Goal: Task Accomplishment & Management: Manage account settings

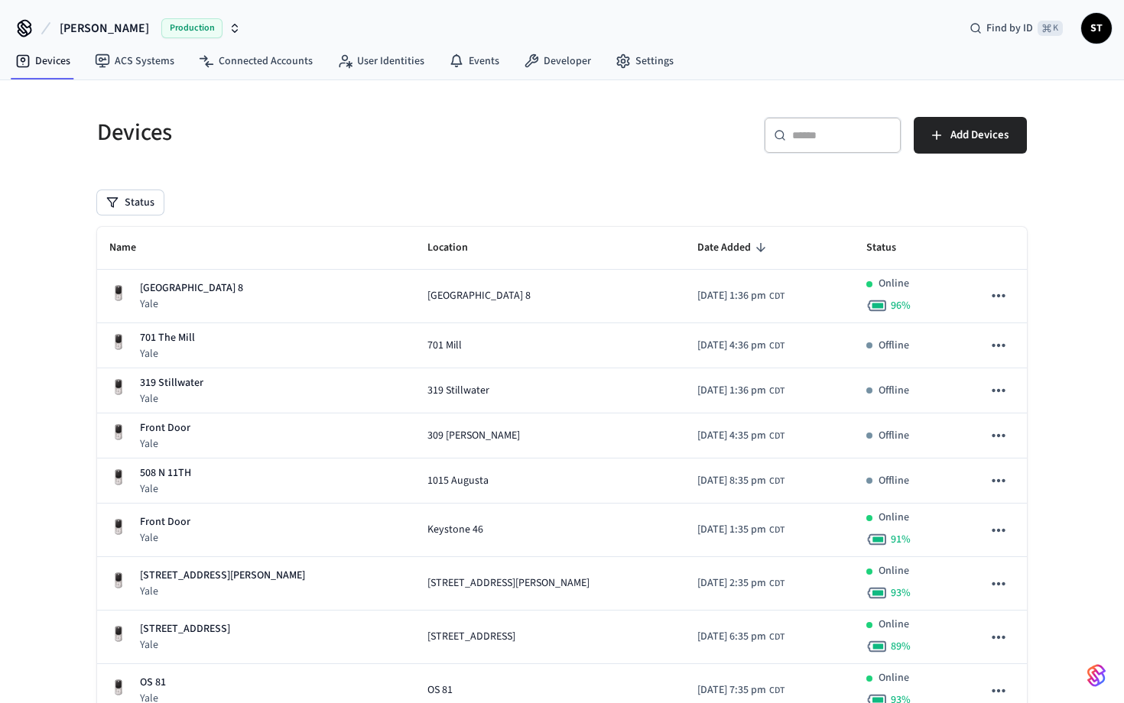
click at [208, 27] on span "Production" at bounding box center [191, 28] width 61 height 20
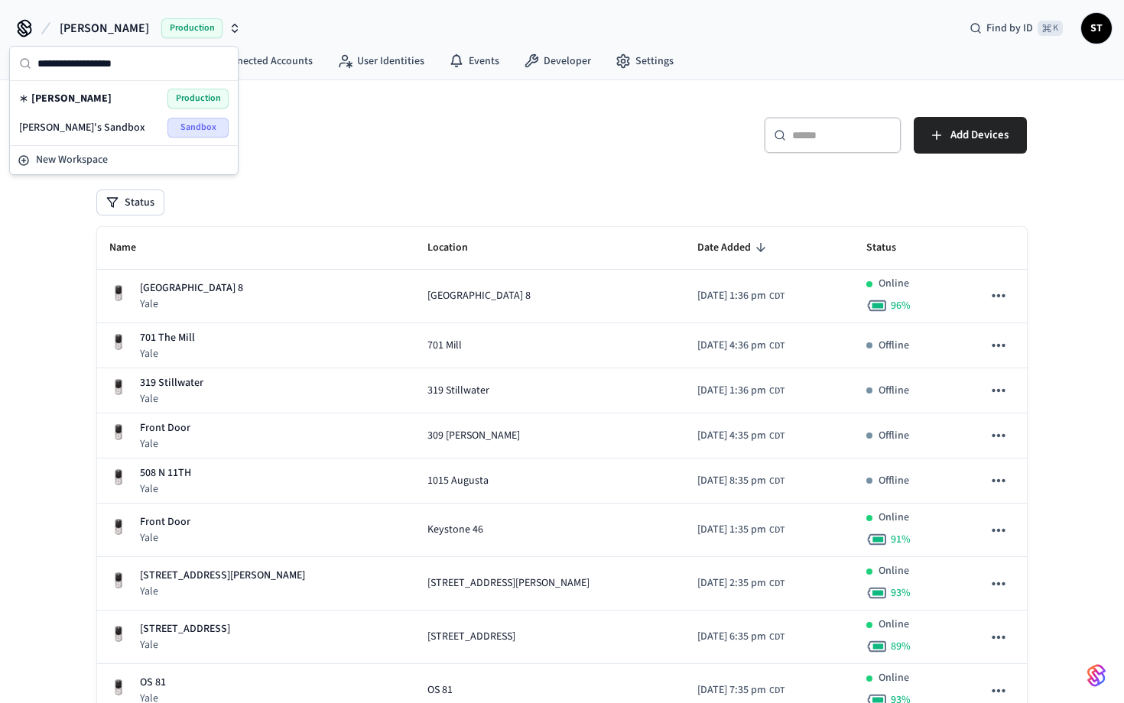
click at [79, 125] on span "[PERSON_NAME]'s Sandbox" at bounding box center [82, 127] width 126 height 15
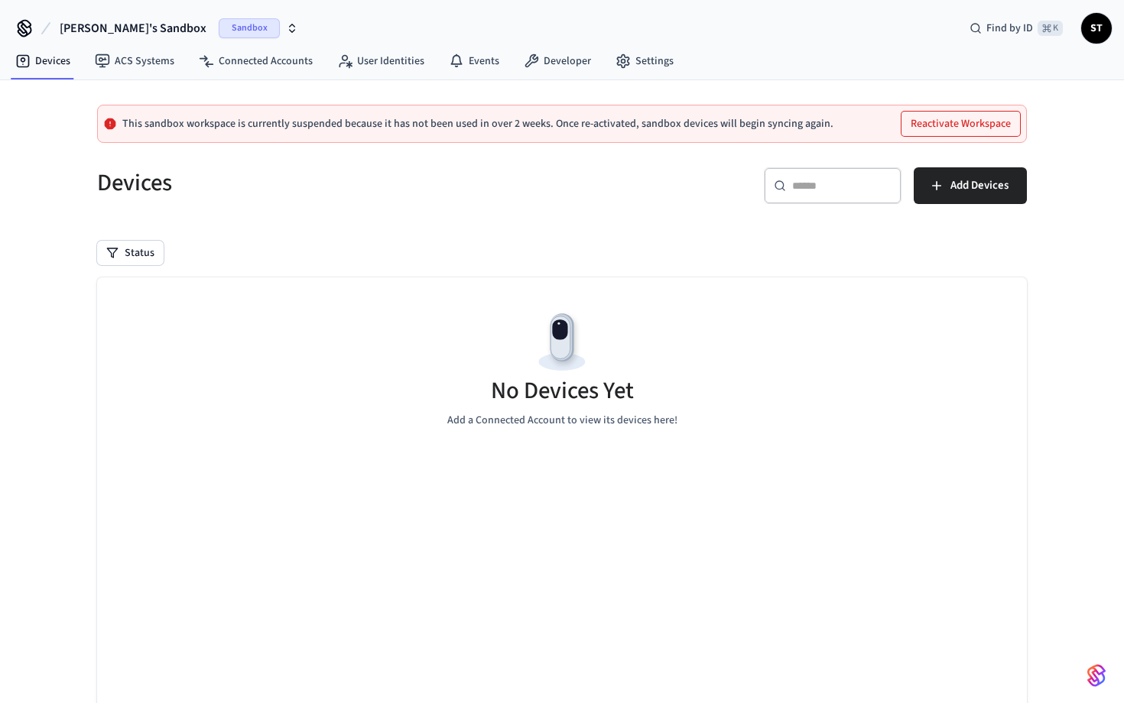
click at [965, 126] on button "Reactivate Workspace" at bounding box center [960, 124] width 118 height 24
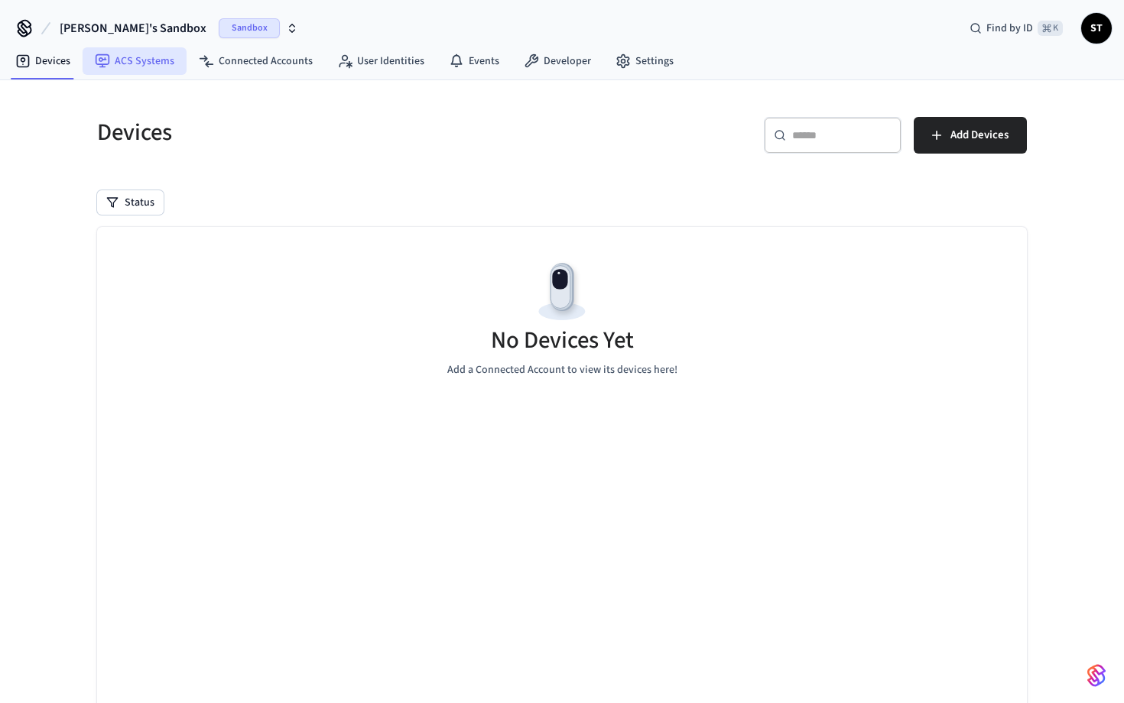
click at [131, 63] on link "ACS Systems" at bounding box center [135, 61] width 104 height 28
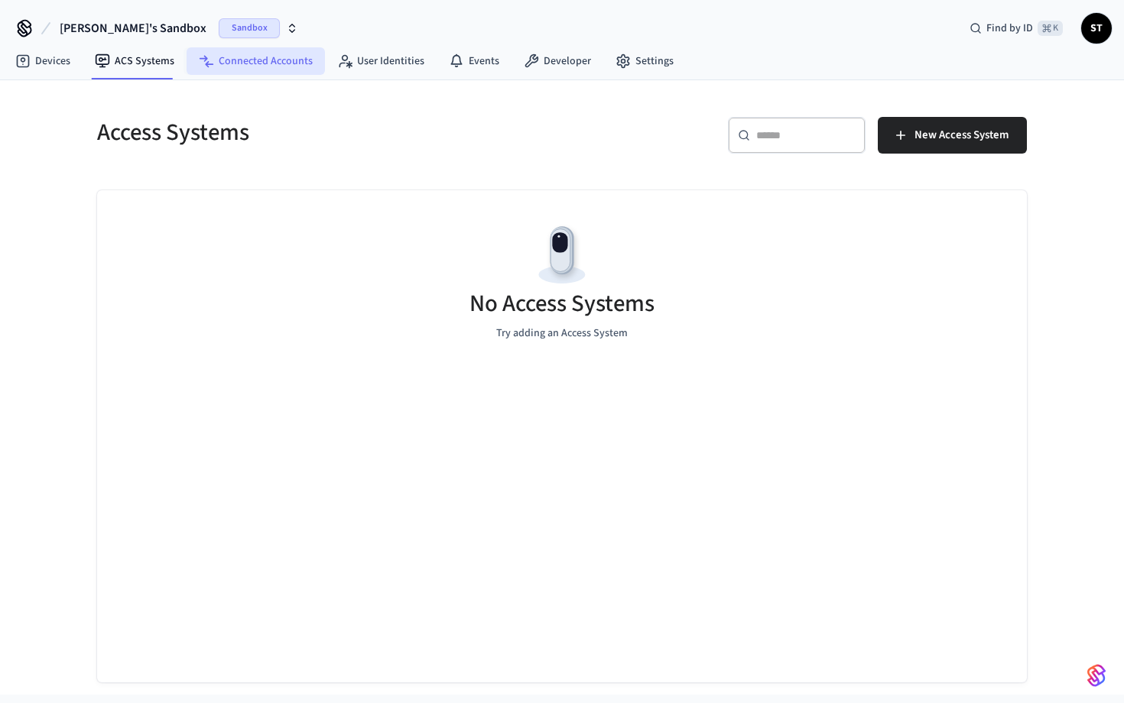
click at [277, 68] on link "Connected Accounts" at bounding box center [255, 61] width 138 height 28
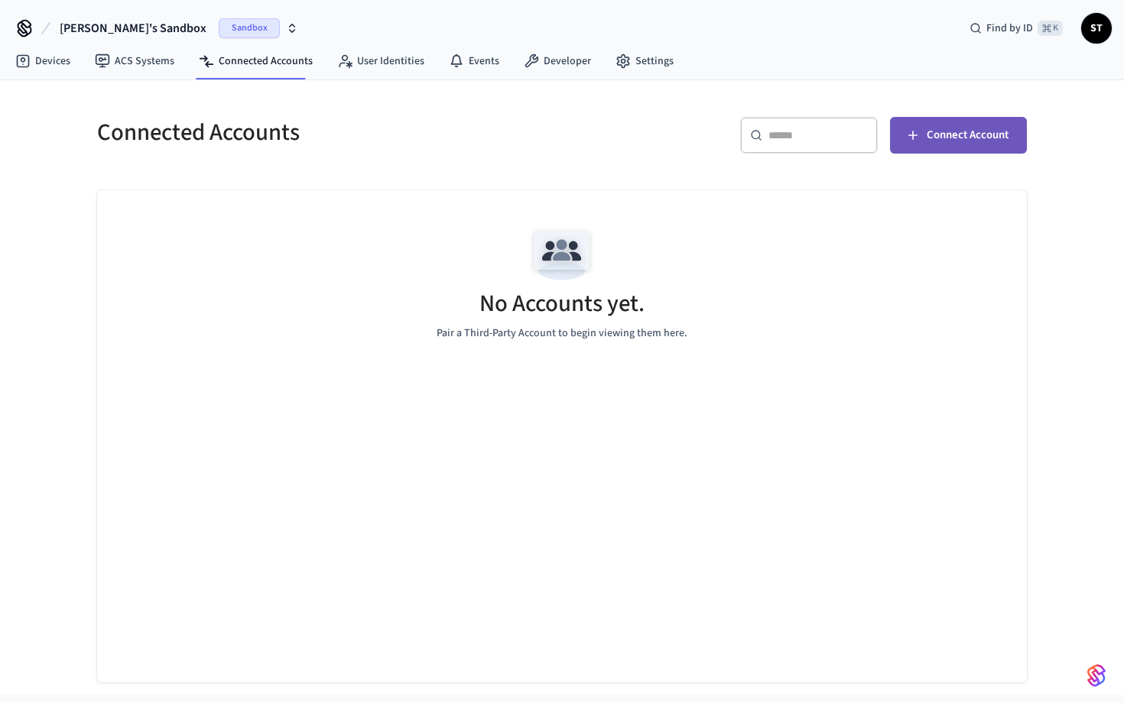
click at [964, 130] on span "Connect Account" at bounding box center [967, 135] width 82 height 20
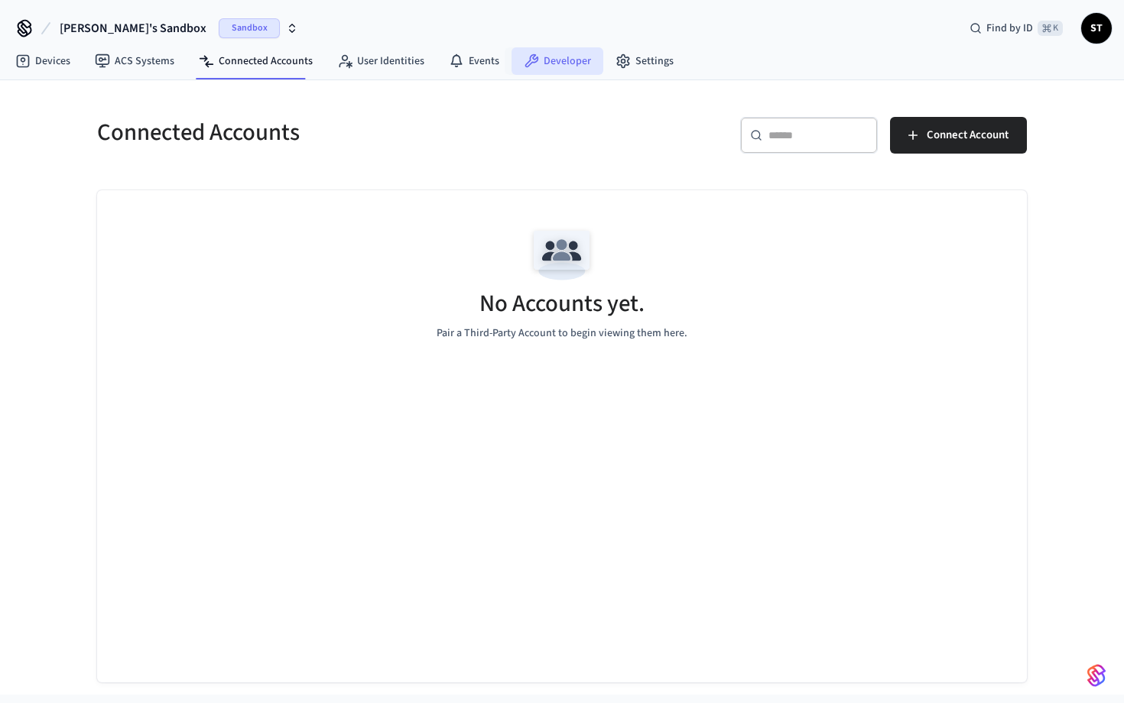
click at [558, 57] on link "Developer" at bounding box center [557, 61] width 92 height 28
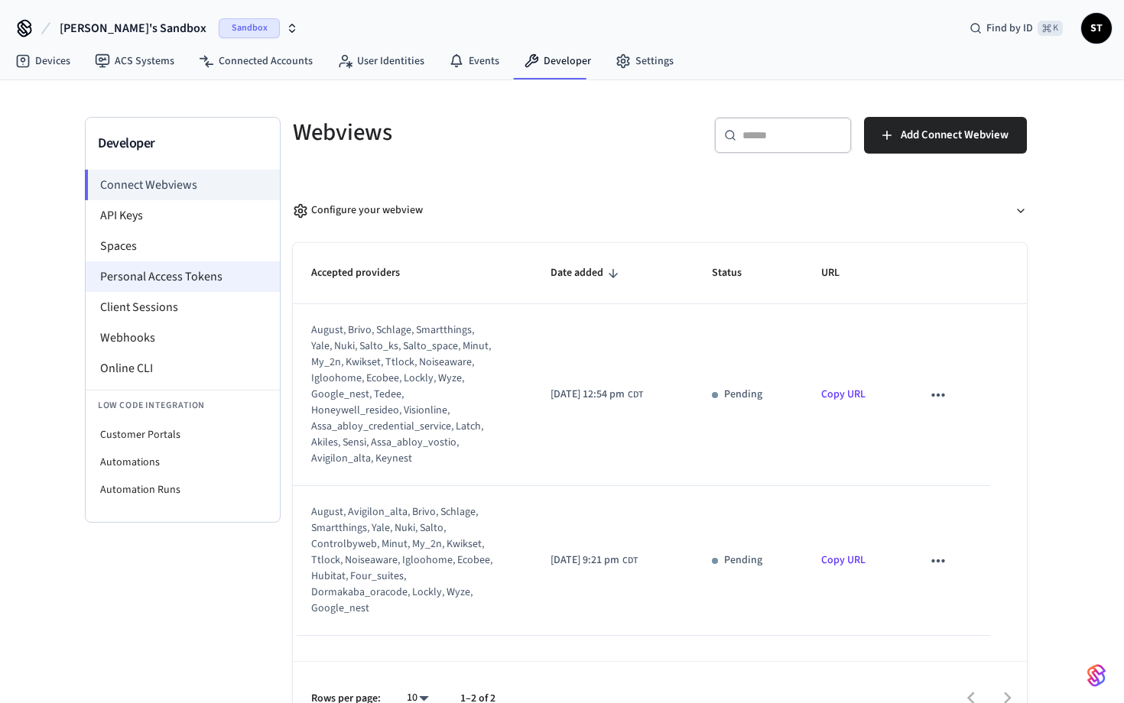
click at [195, 279] on li "Personal Access Tokens" at bounding box center [183, 276] width 194 height 31
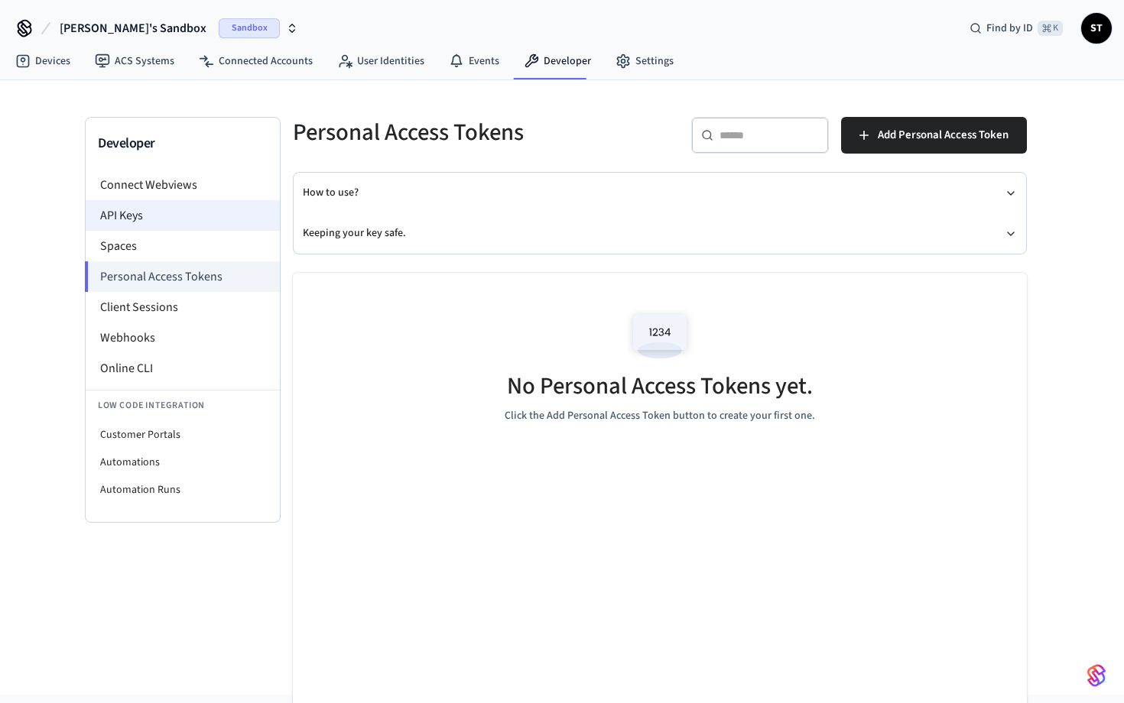
click at [176, 213] on li "API Keys" at bounding box center [183, 215] width 194 height 31
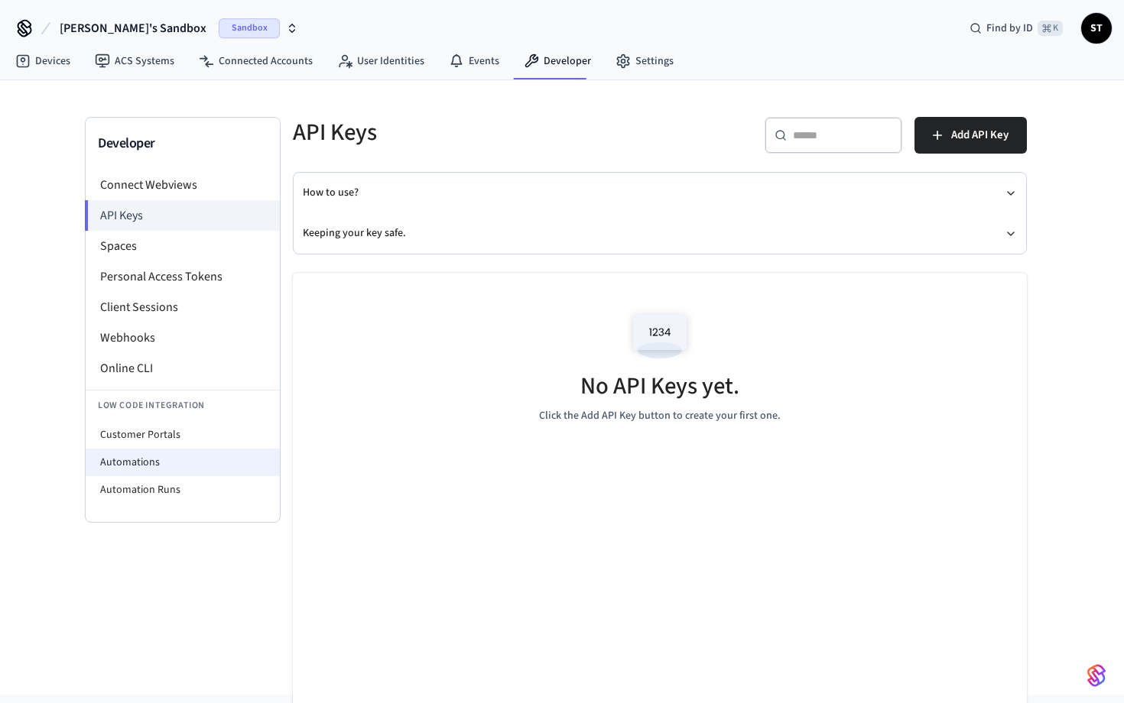
click at [151, 463] on li "Automations" at bounding box center [183, 463] width 194 height 28
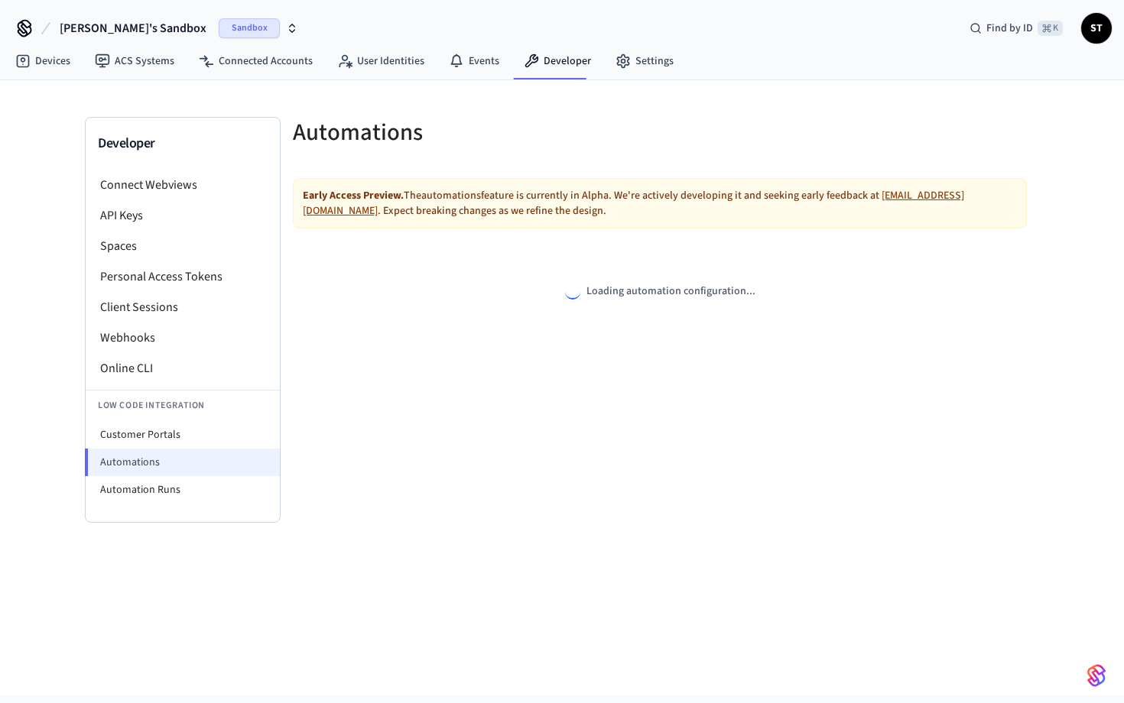
select select "**********"
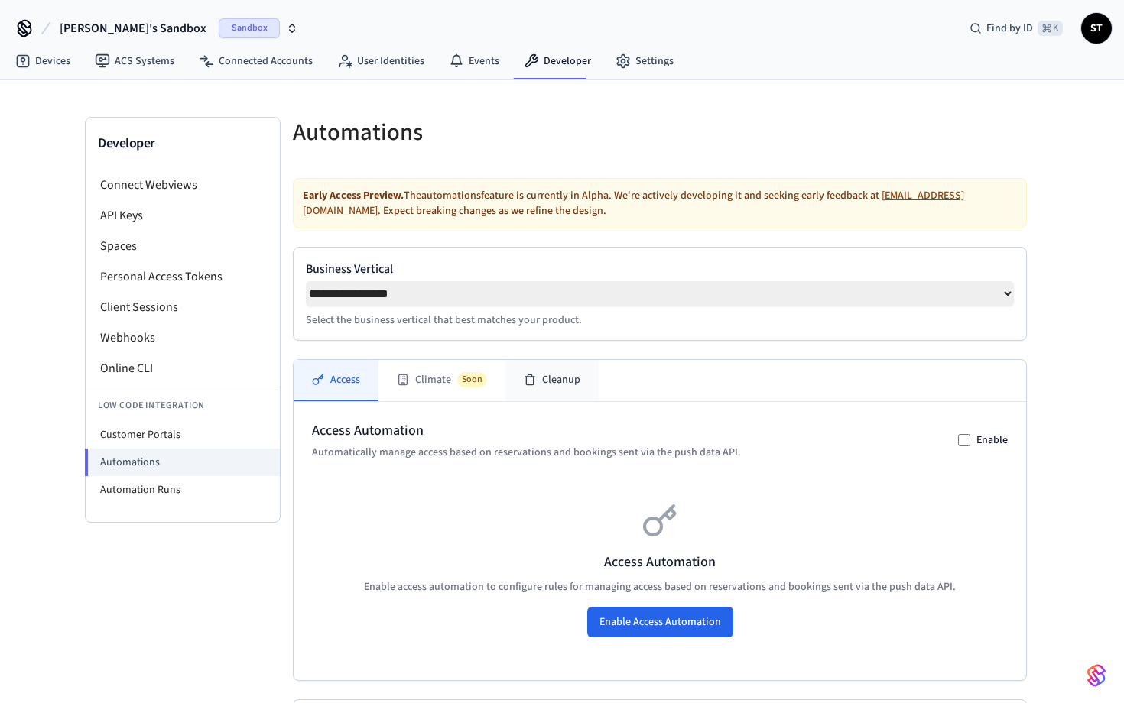
click at [550, 396] on button "Cleanup" at bounding box center [551, 380] width 93 height 41
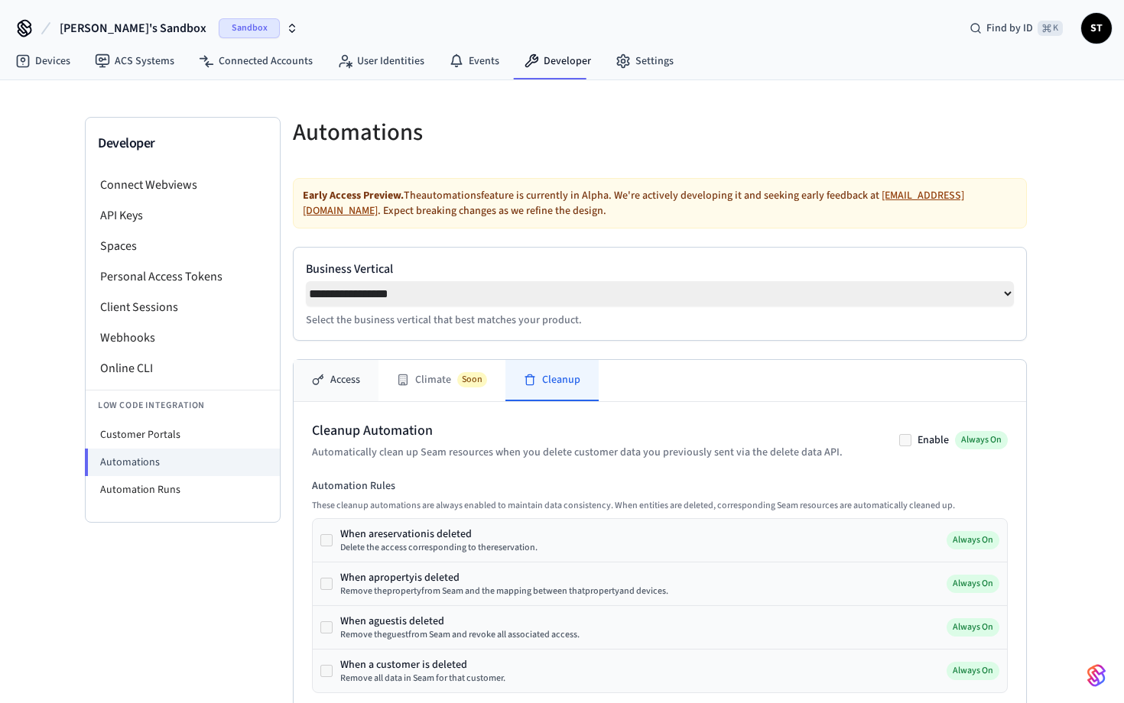
click at [343, 401] on button "Access" at bounding box center [336, 380] width 85 height 41
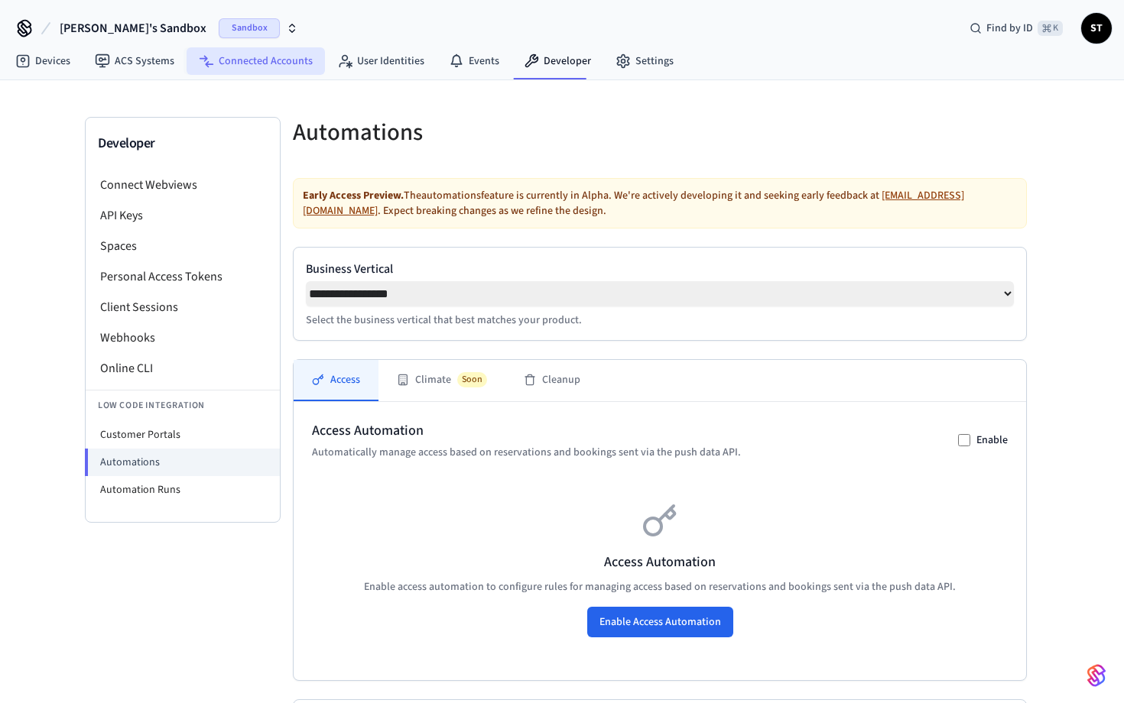
click at [259, 60] on link "Connected Accounts" at bounding box center [255, 61] width 138 height 28
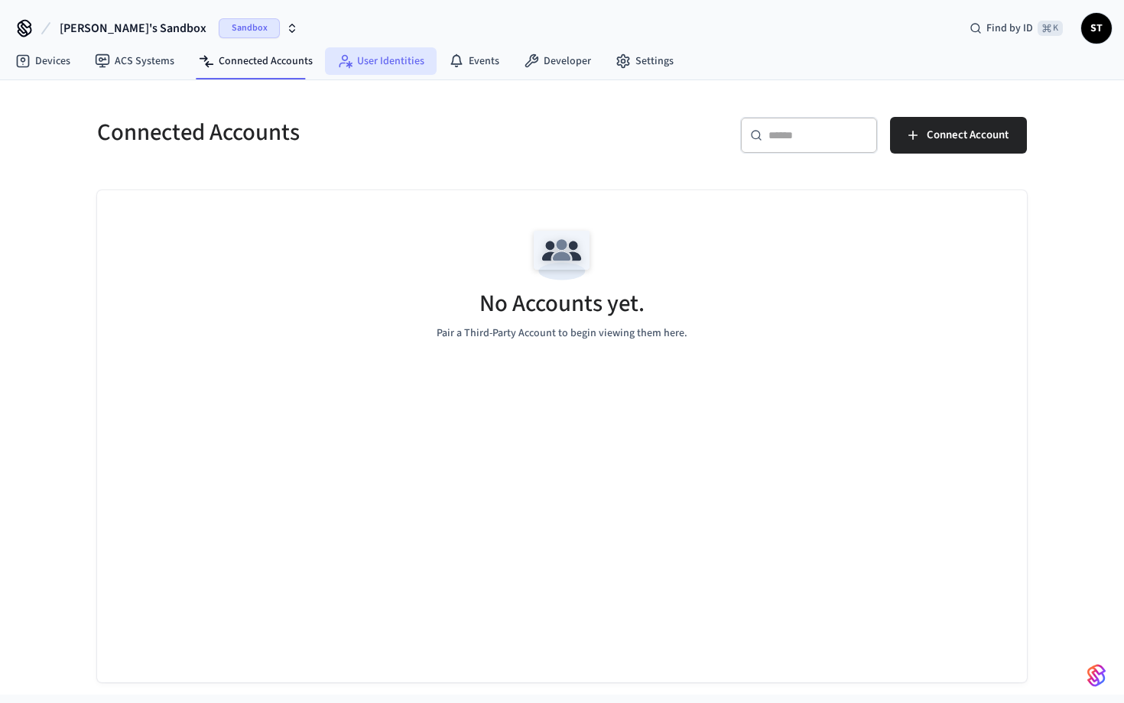
click at [384, 67] on link "User Identities" at bounding box center [381, 61] width 112 height 28
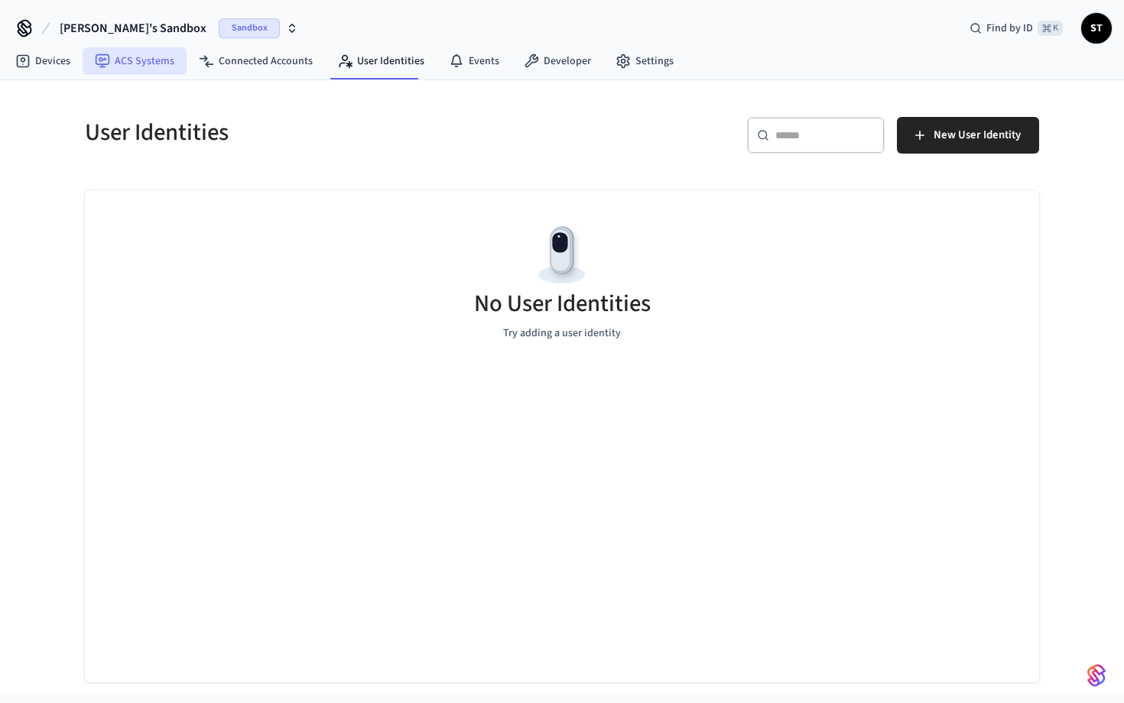
click at [144, 60] on link "ACS Systems" at bounding box center [135, 61] width 104 height 28
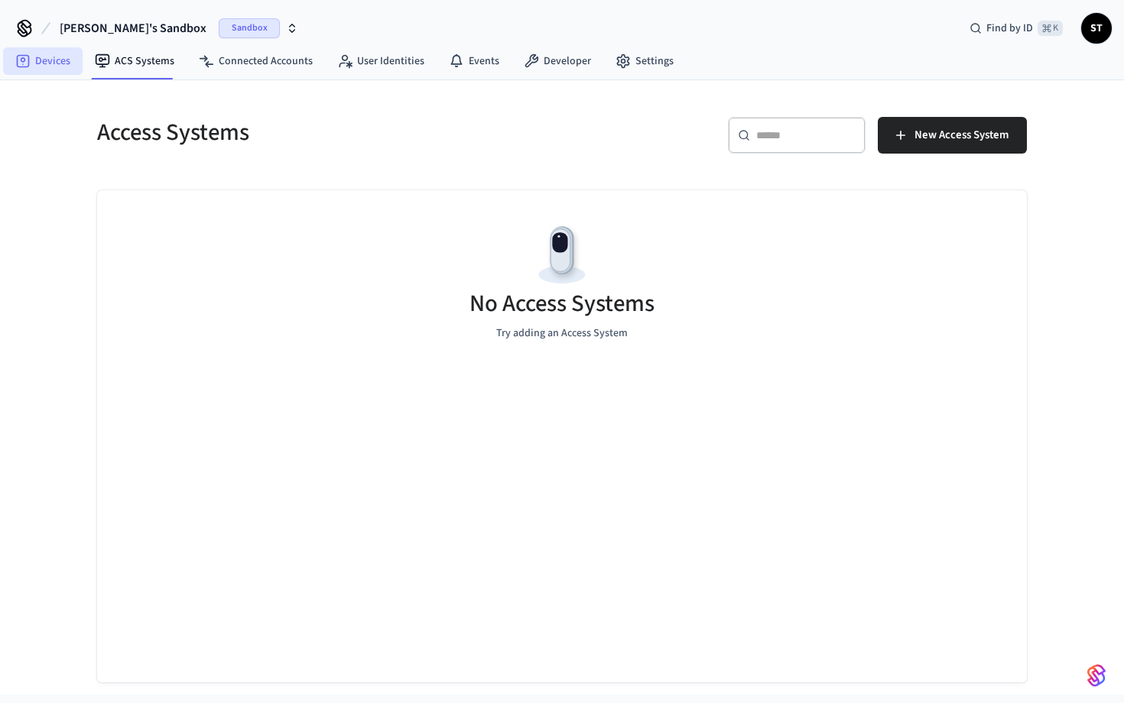
click at [54, 65] on link "Devices" at bounding box center [42, 61] width 79 height 28
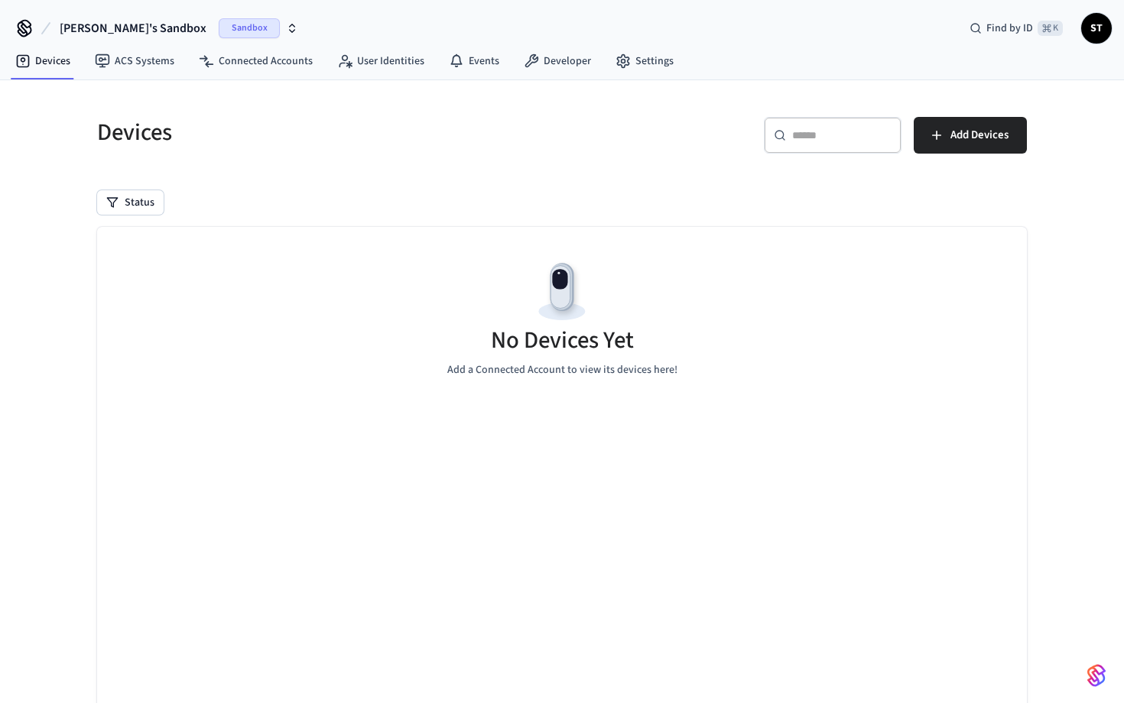
click at [219, 28] on span "Sandbox" at bounding box center [249, 28] width 61 height 20
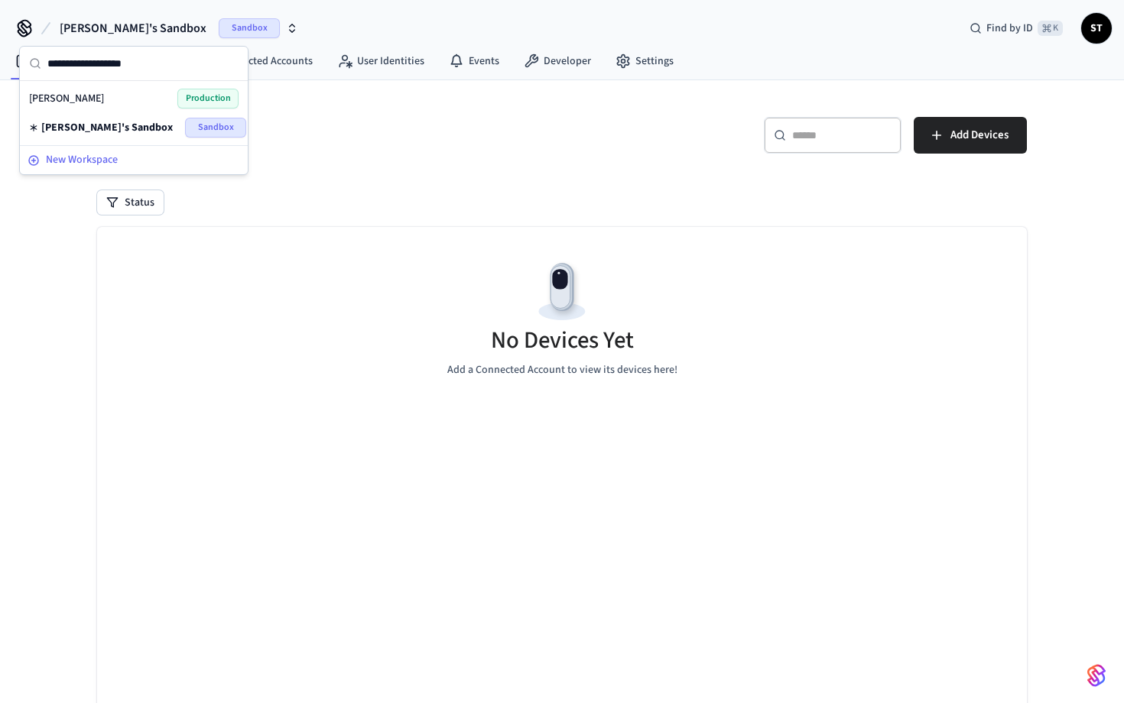
click at [92, 163] on span "New Workspace" at bounding box center [82, 160] width 72 height 16
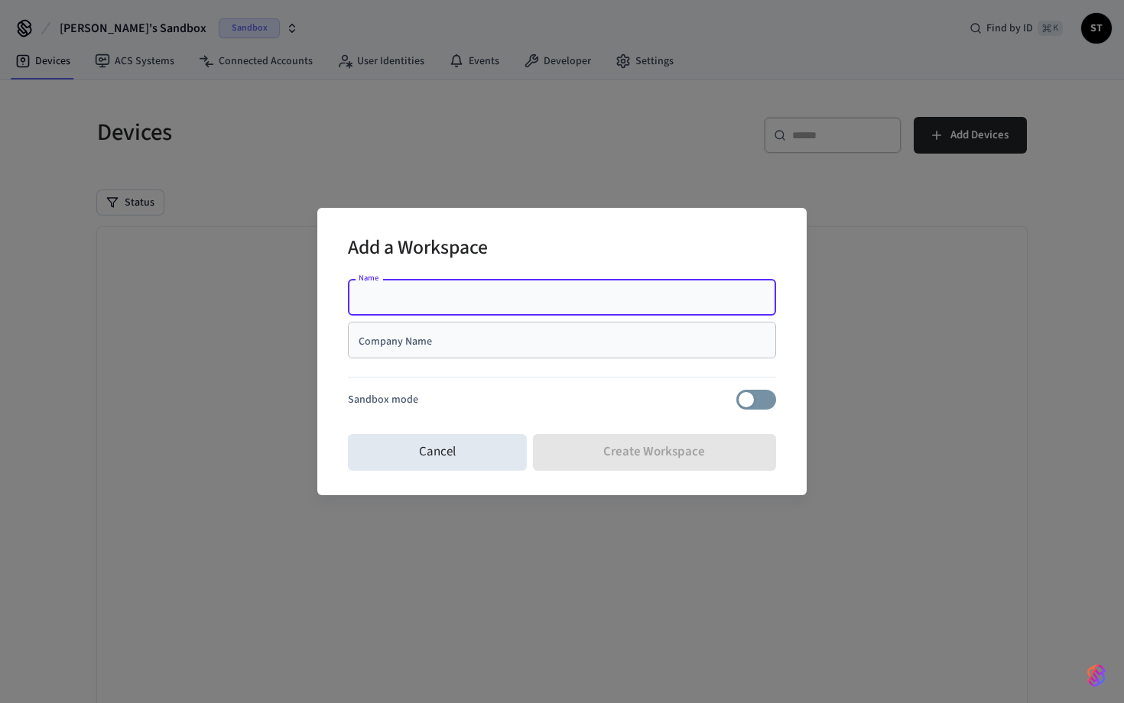
click at [519, 342] on input "Company Name" at bounding box center [562, 339] width 410 height 15
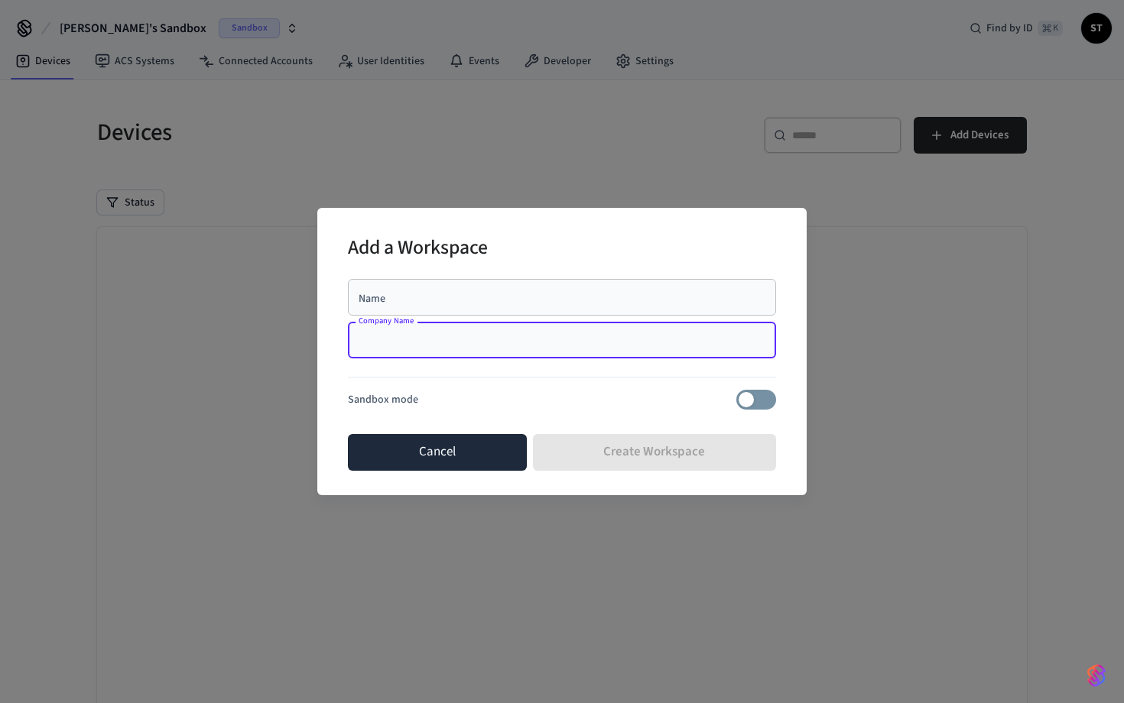
click at [484, 450] on button "Cancel" at bounding box center [437, 452] width 179 height 37
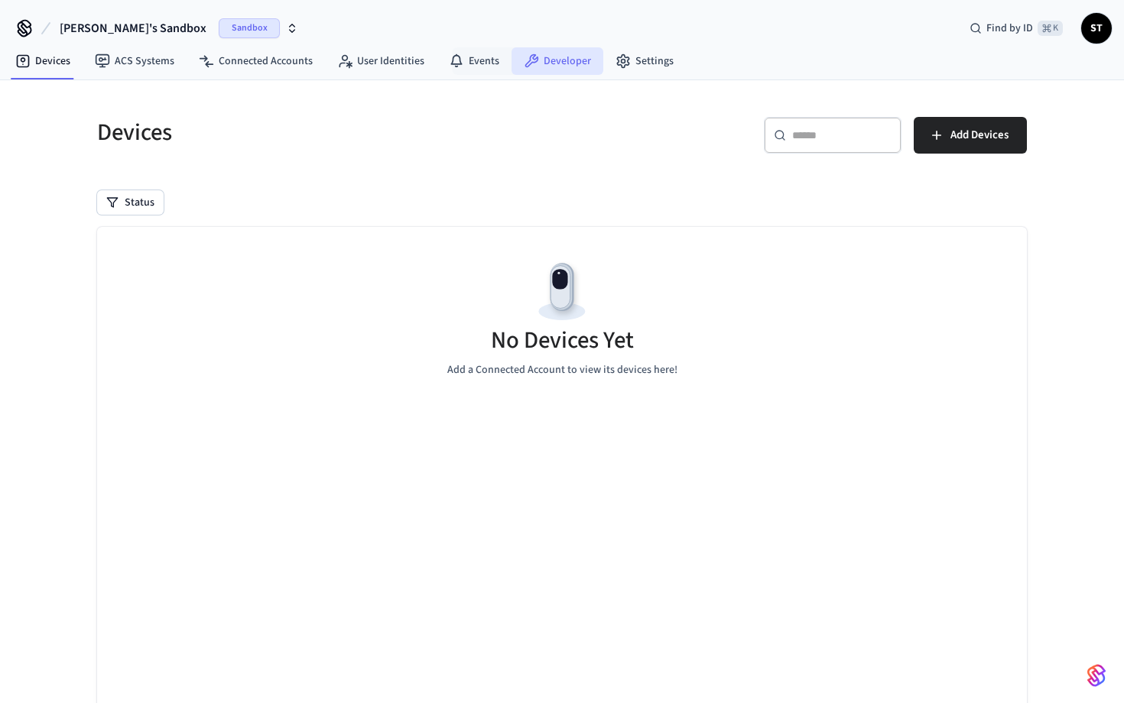
click at [554, 57] on link "Developer" at bounding box center [557, 61] width 92 height 28
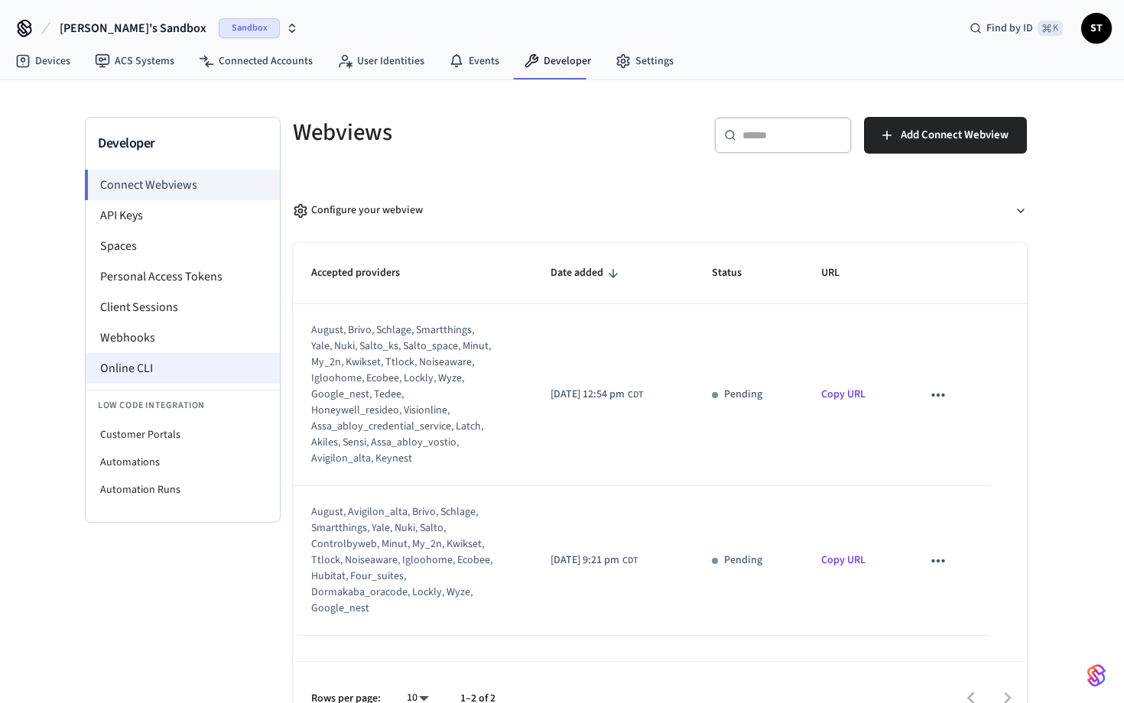
click at [159, 371] on li "Online CLI" at bounding box center [183, 368] width 194 height 31
click at [157, 323] on li "Webhooks" at bounding box center [183, 338] width 194 height 31
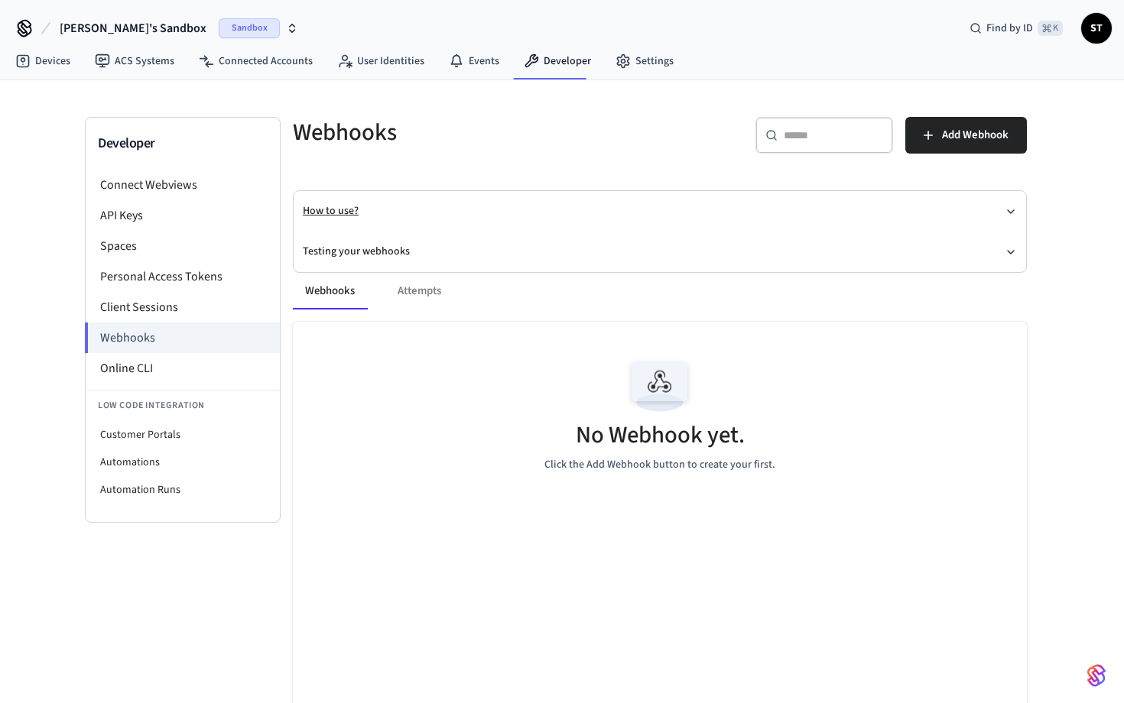
click at [355, 210] on button "How to use?" at bounding box center [660, 211] width 714 height 41
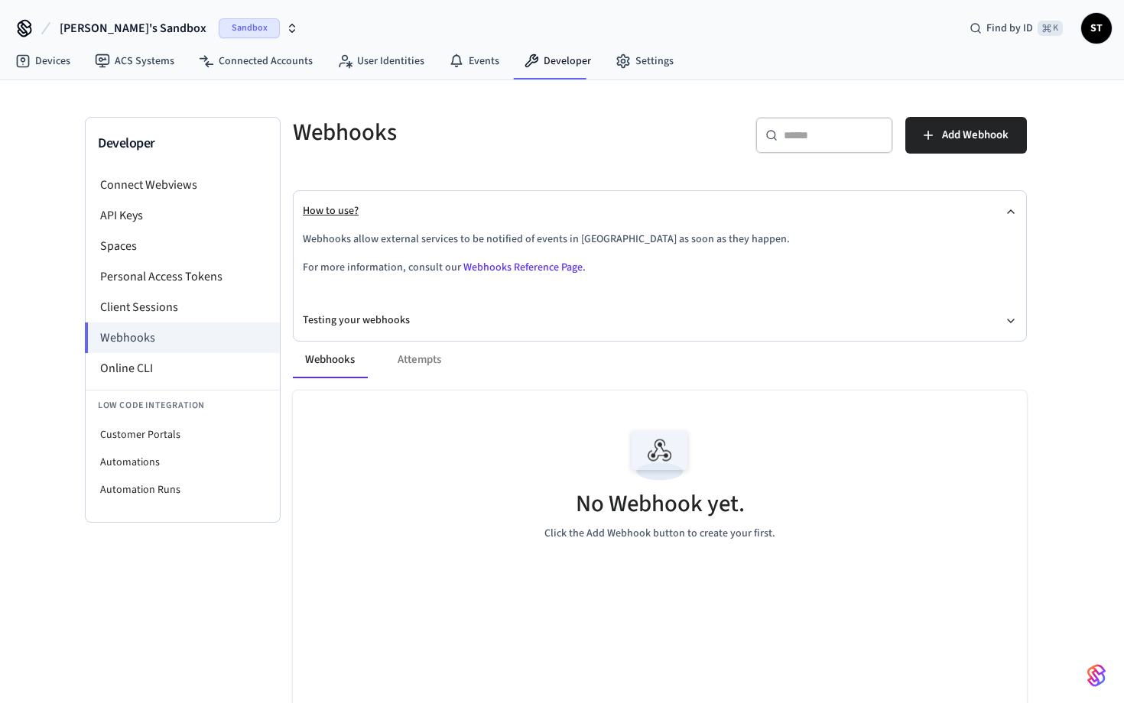
click at [355, 209] on button "How to use?" at bounding box center [660, 211] width 714 height 41
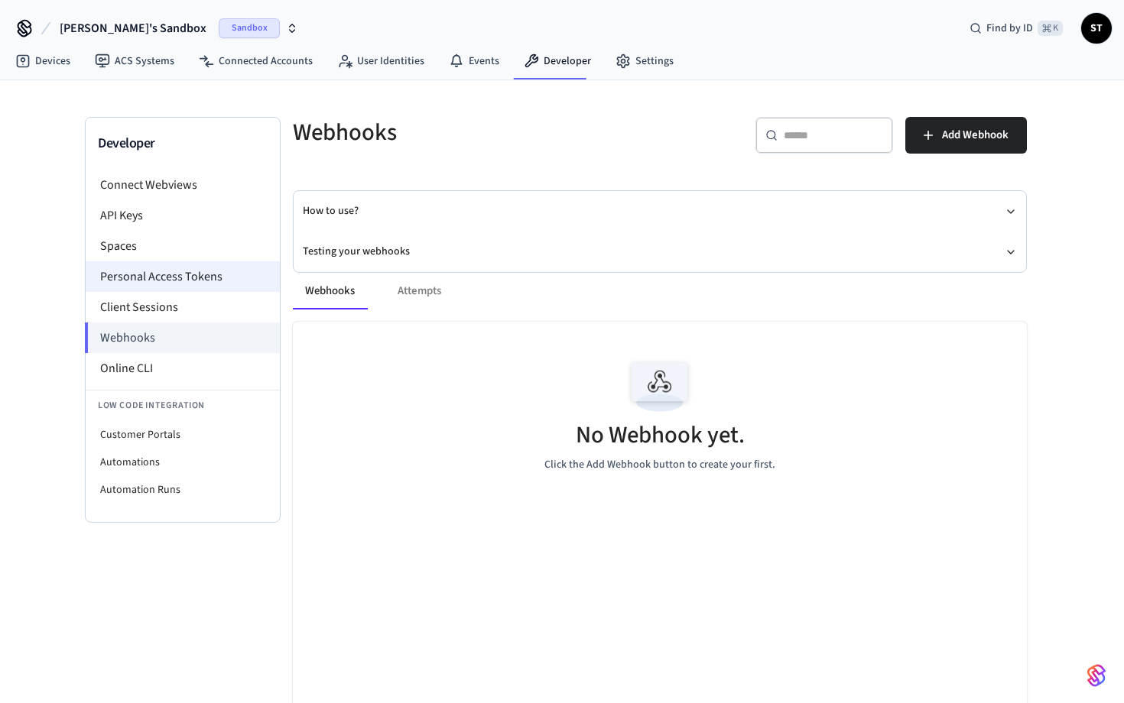
click at [227, 283] on li "Personal Access Tokens" at bounding box center [183, 276] width 194 height 31
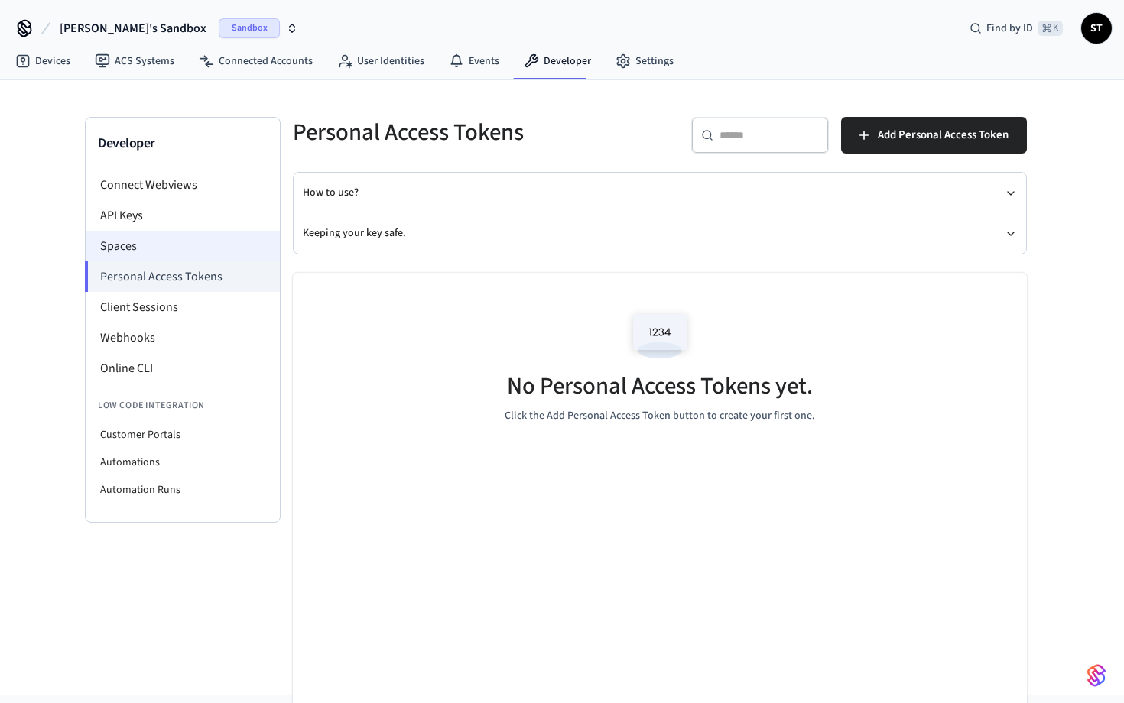
click at [224, 250] on li "Spaces" at bounding box center [183, 246] width 194 height 31
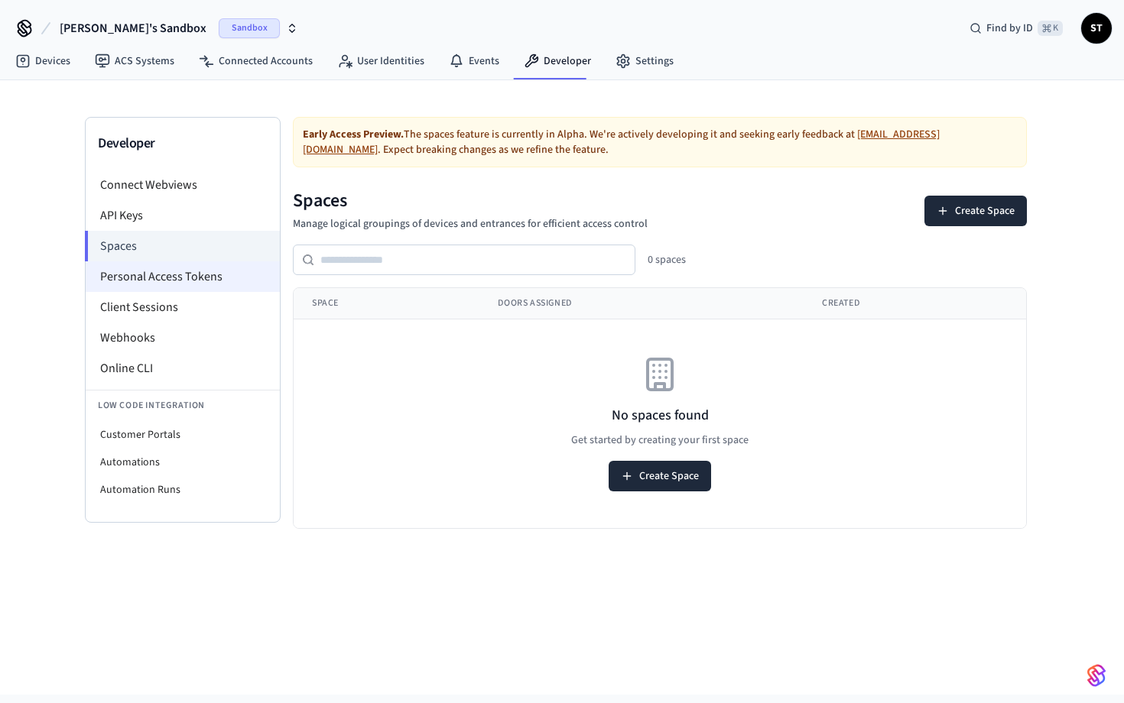
click at [179, 273] on li "Personal Access Tokens" at bounding box center [183, 276] width 194 height 31
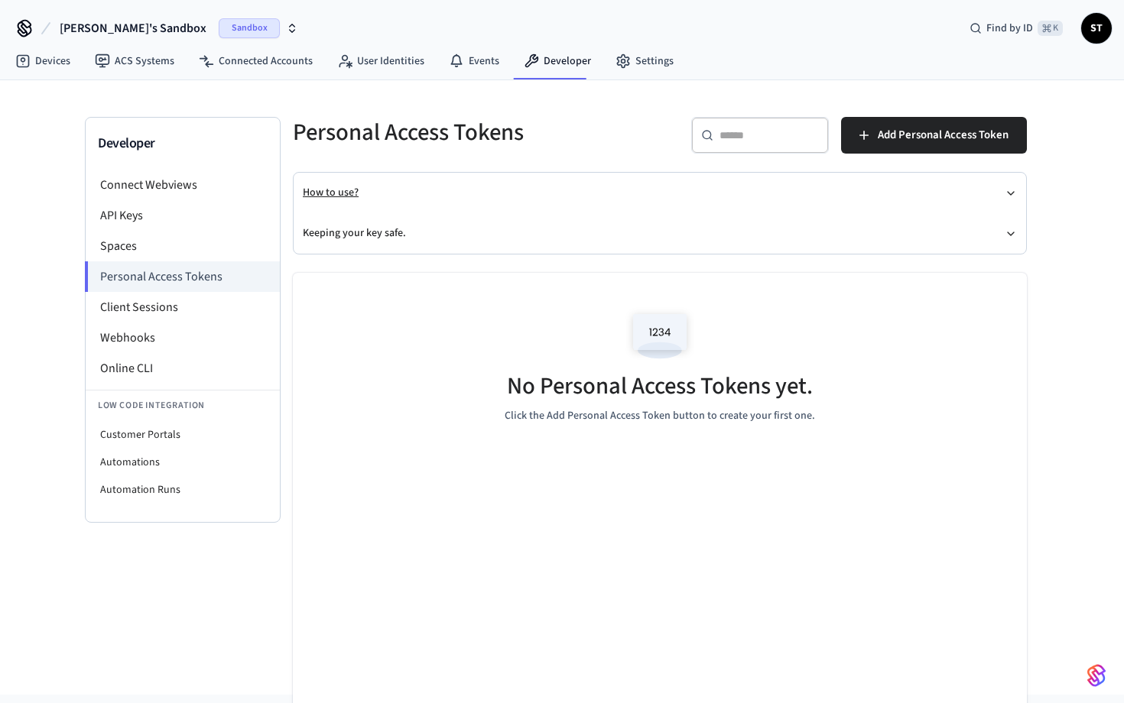
click at [349, 196] on button "How to use?" at bounding box center [660, 193] width 714 height 41
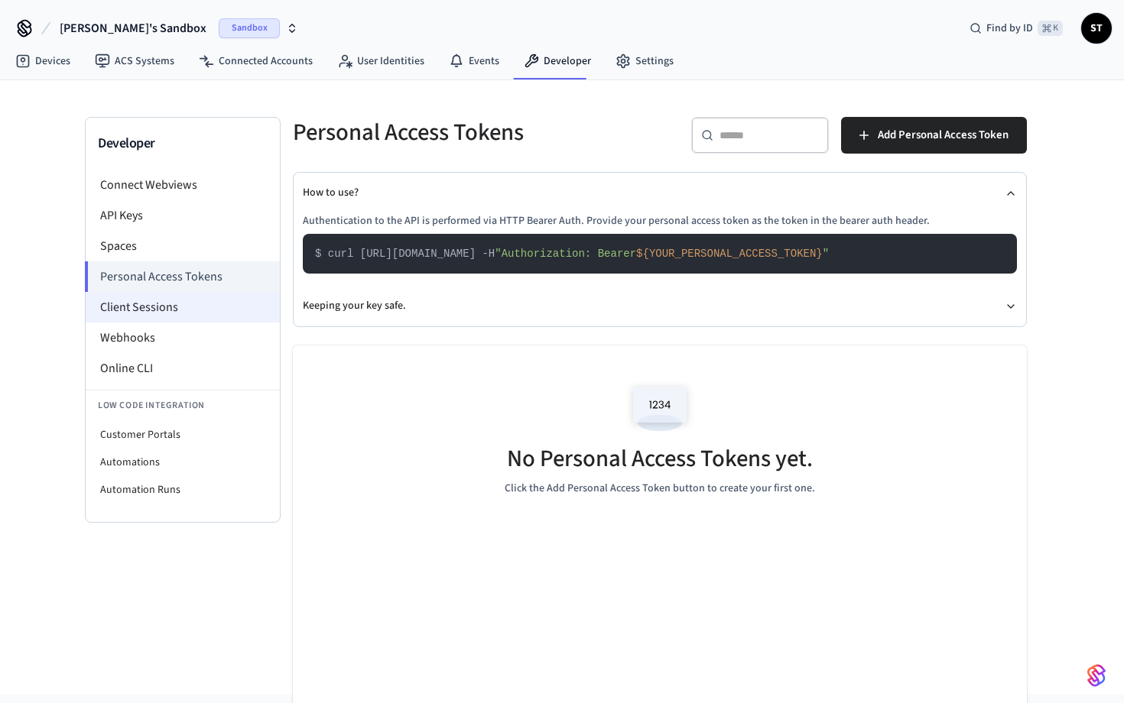
click at [190, 311] on li "Client Sessions" at bounding box center [183, 307] width 194 height 31
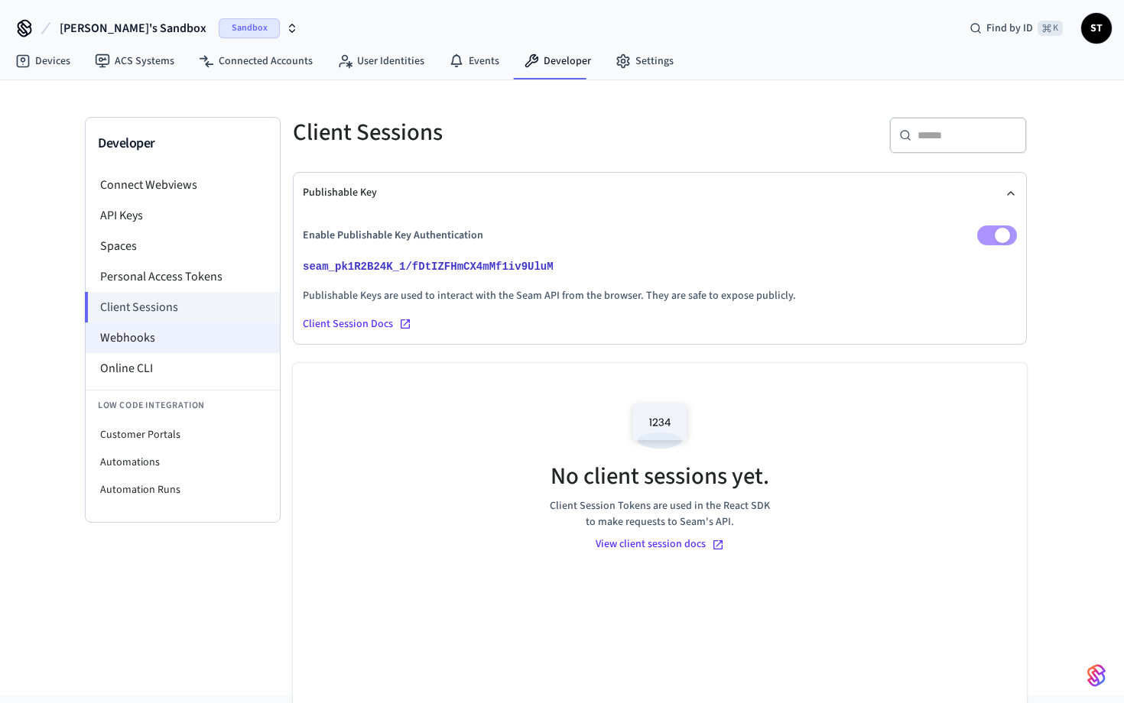
click at [153, 335] on li "Webhooks" at bounding box center [183, 338] width 194 height 31
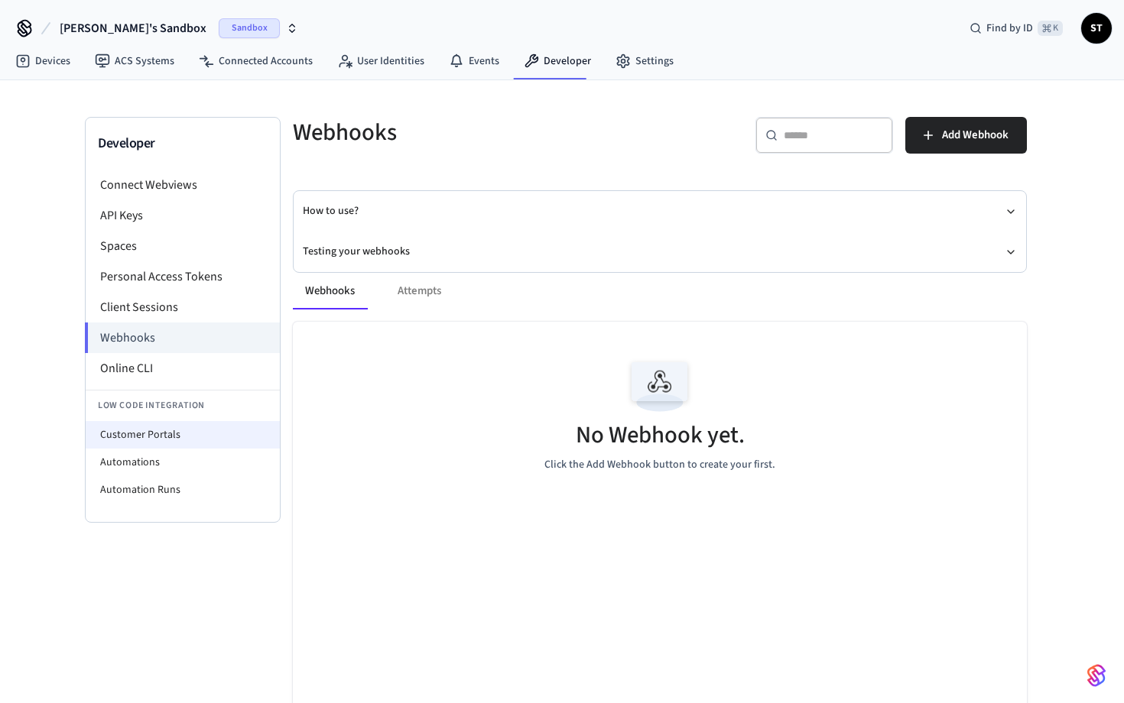
click at [169, 437] on li "Customer Portals" at bounding box center [183, 435] width 194 height 28
select select "**********"
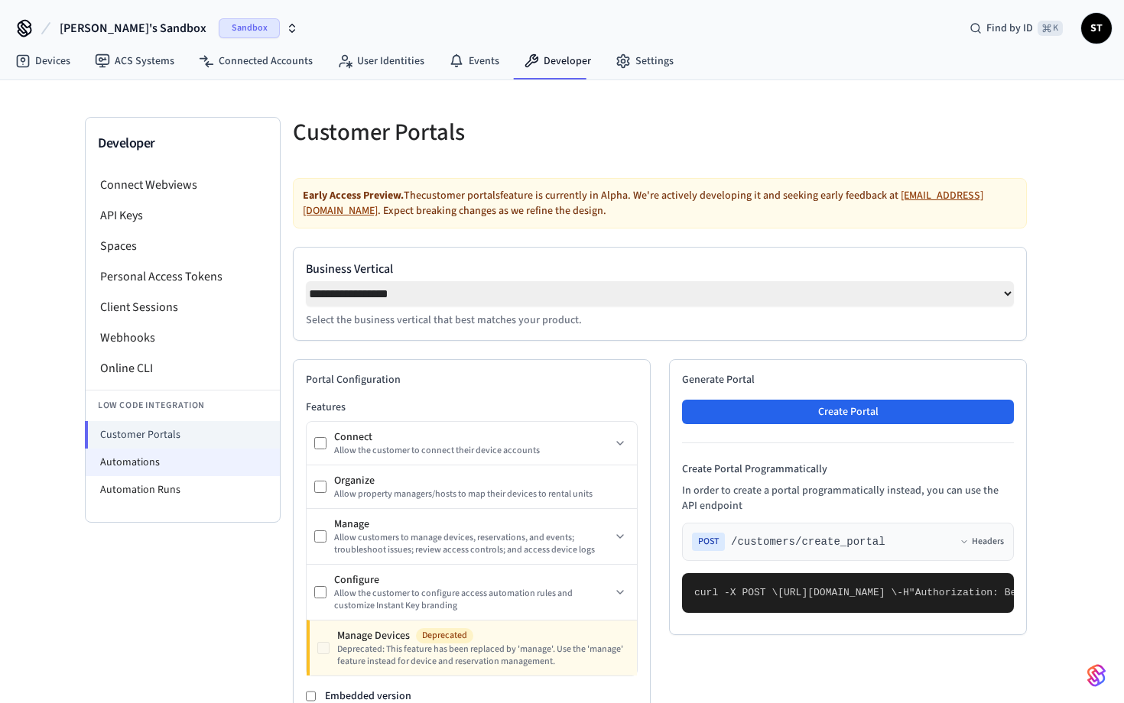
click at [161, 458] on li "Automations" at bounding box center [183, 463] width 194 height 28
select select "**********"
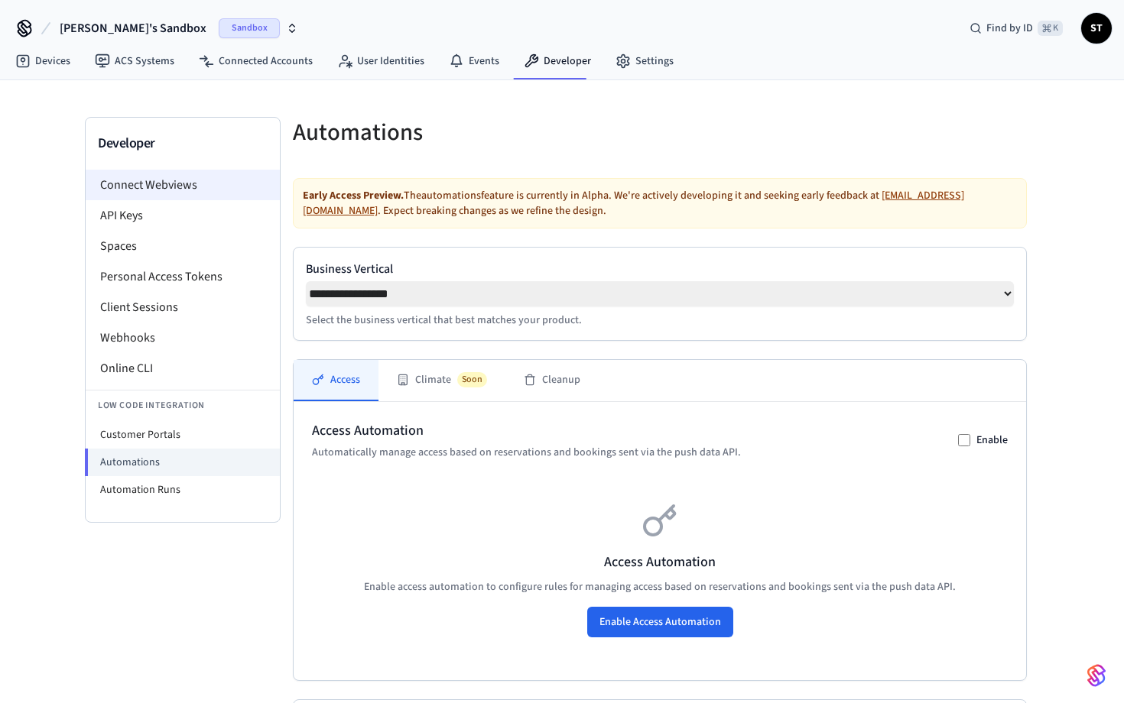
click at [158, 186] on li "Connect Webviews" at bounding box center [183, 185] width 194 height 31
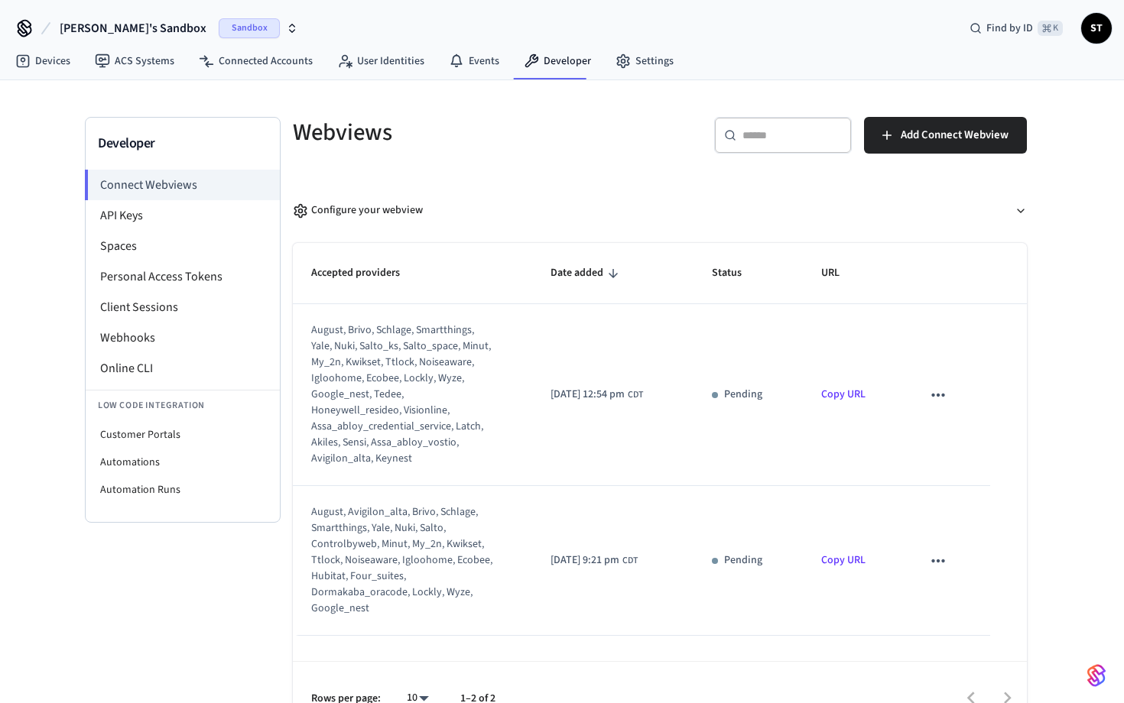
scroll to position [32, 0]
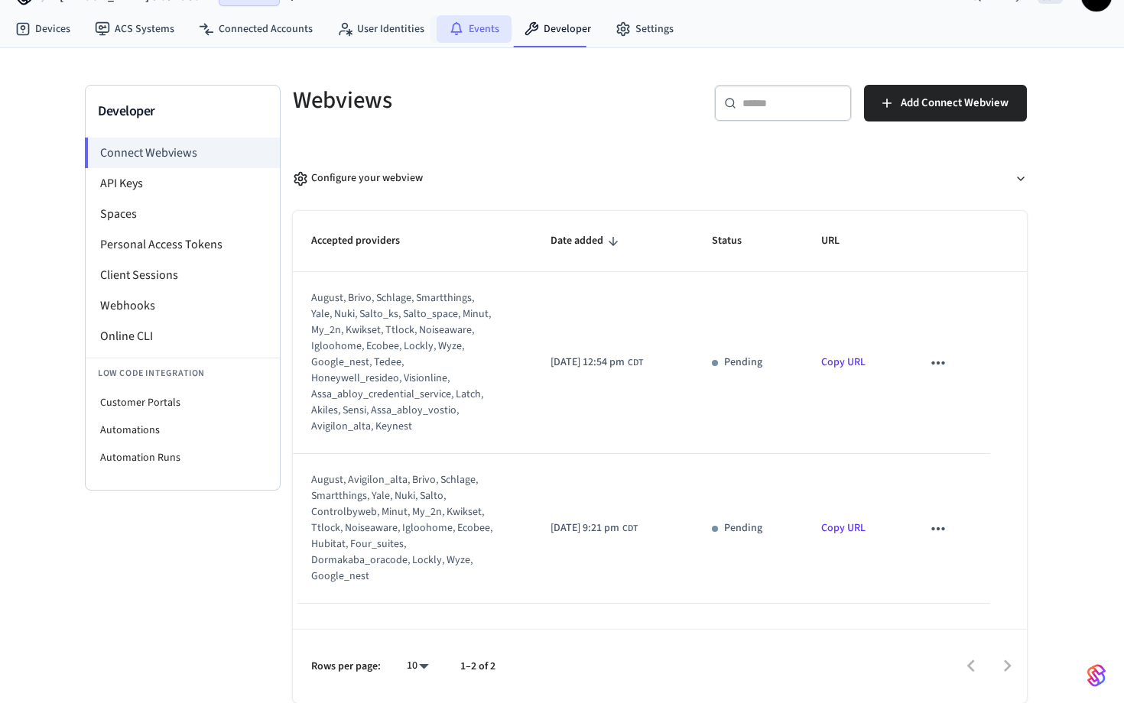
click at [476, 34] on link "Events" at bounding box center [473, 29] width 75 height 28
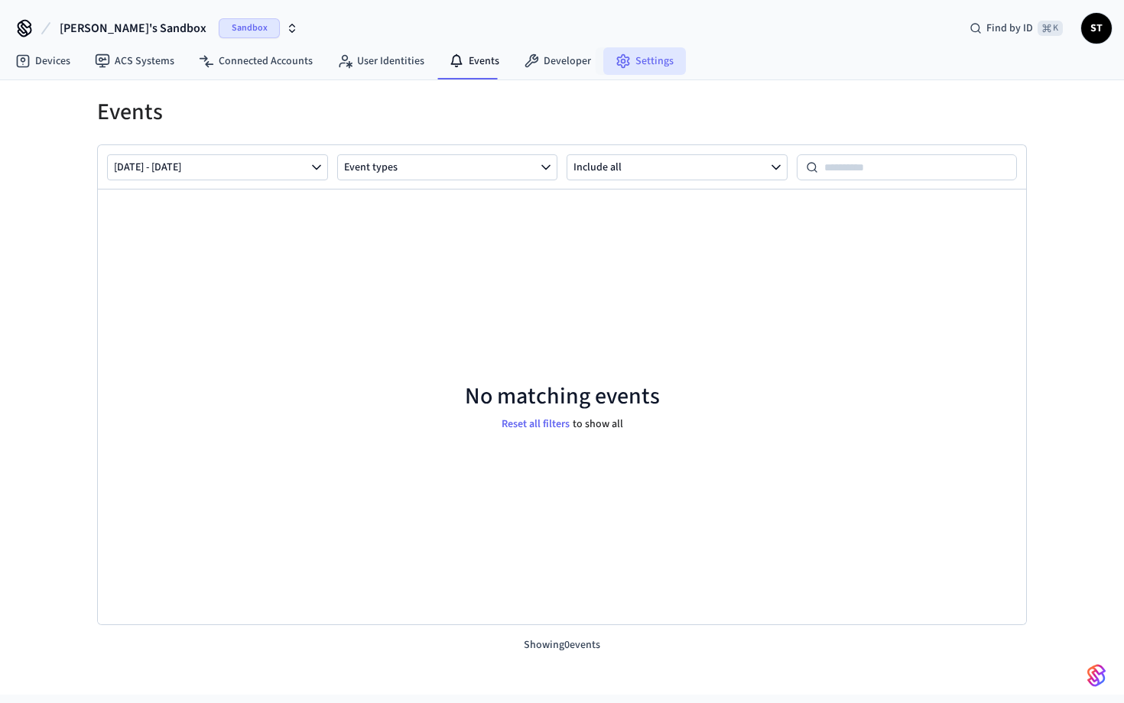
click at [641, 66] on link "Settings" at bounding box center [644, 61] width 83 height 28
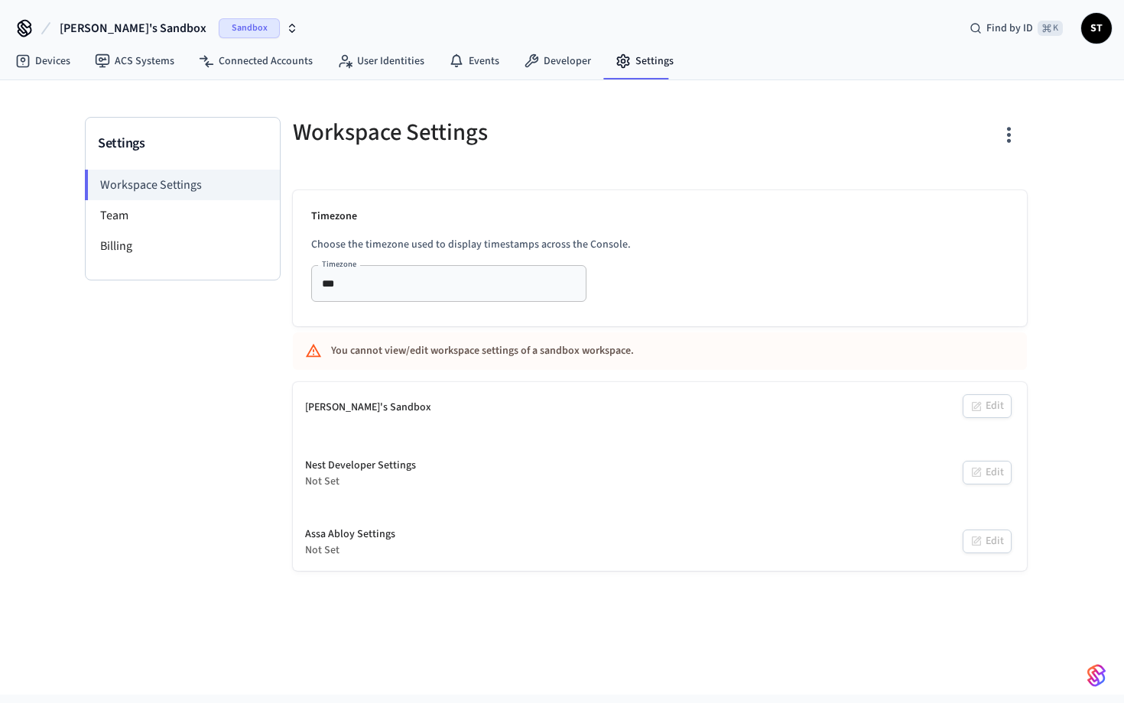
click at [1096, 26] on span "ST" at bounding box center [1096, 29] width 28 height 28
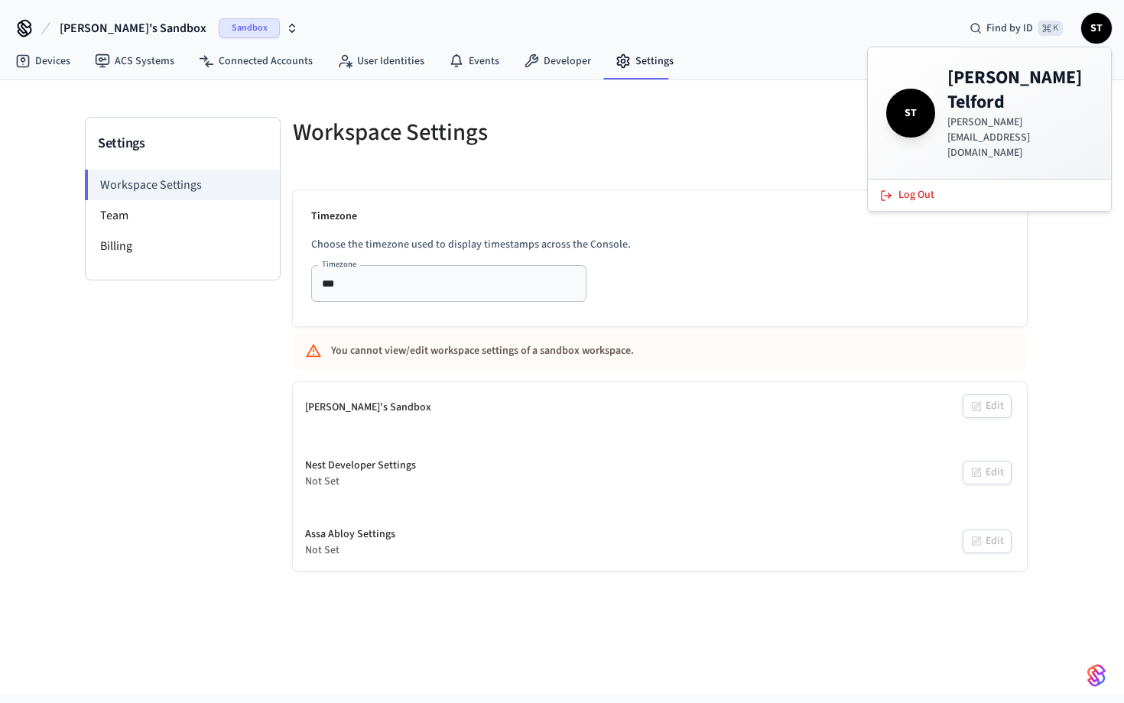
click at [1096, 26] on span "ST" at bounding box center [1096, 29] width 28 height 28
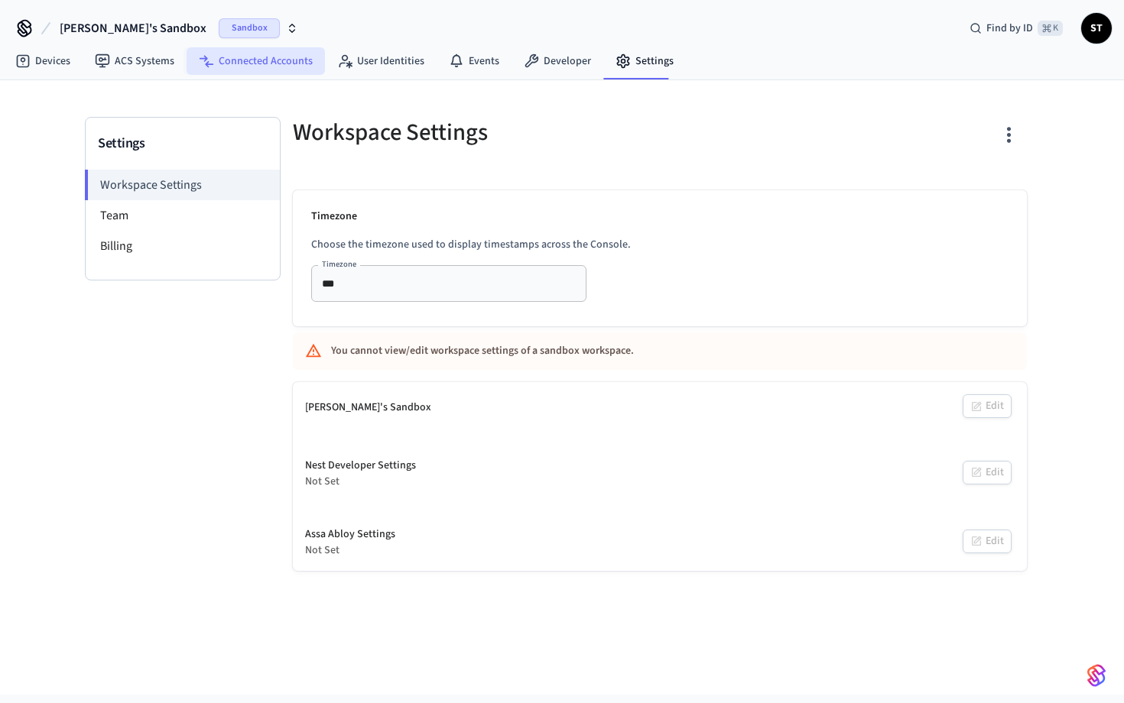
click at [259, 68] on link "Connected Accounts" at bounding box center [255, 61] width 138 height 28
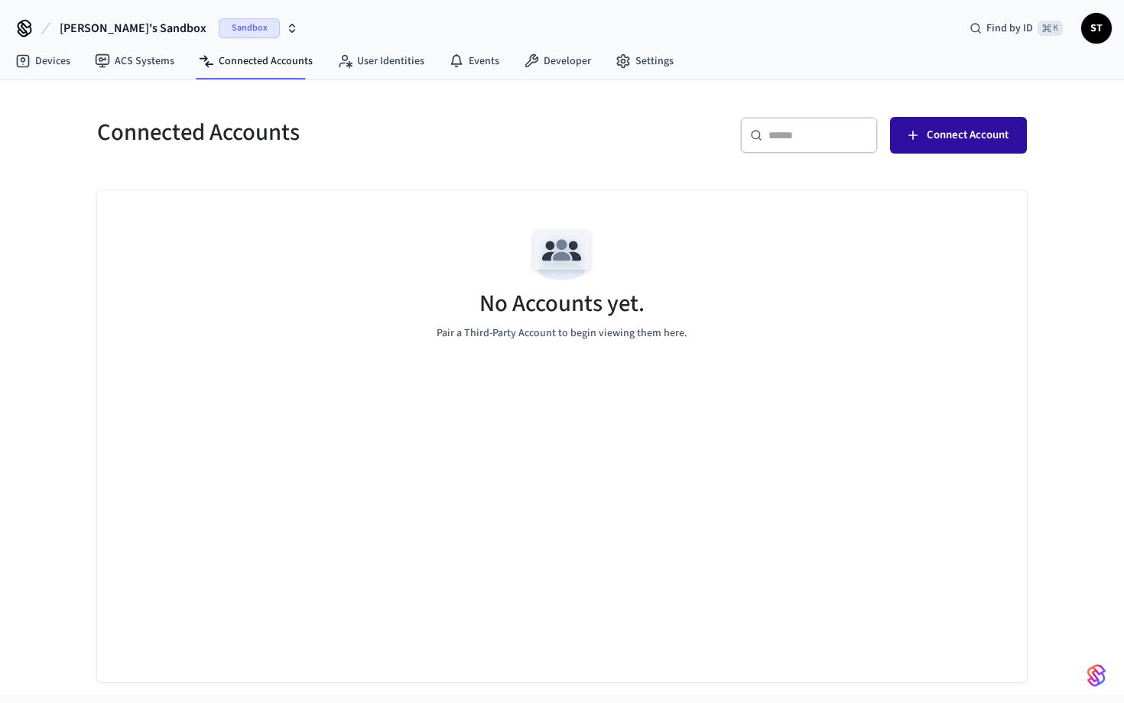
click at [973, 135] on span "Connect Account" at bounding box center [967, 135] width 82 height 20
click at [572, 73] on link "Developer" at bounding box center [557, 61] width 92 height 28
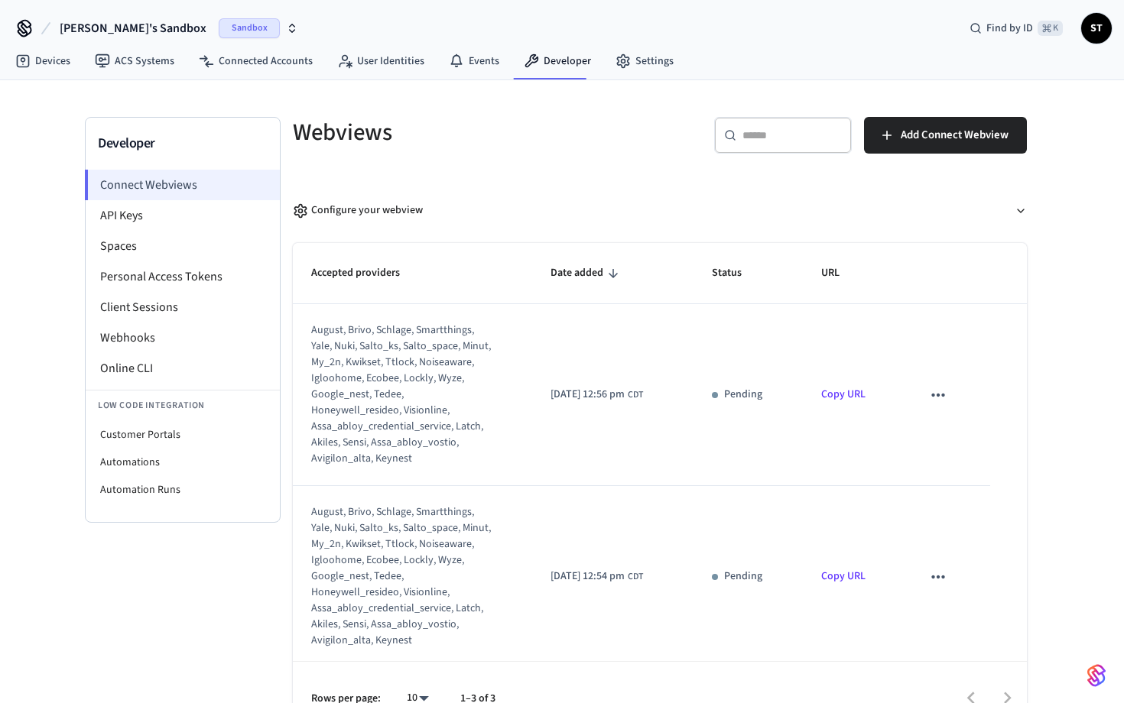
click at [189, 189] on li "Connect Webviews" at bounding box center [182, 185] width 195 height 31
click at [980, 131] on span "Add Connect Webview" at bounding box center [954, 135] width 108 height 20
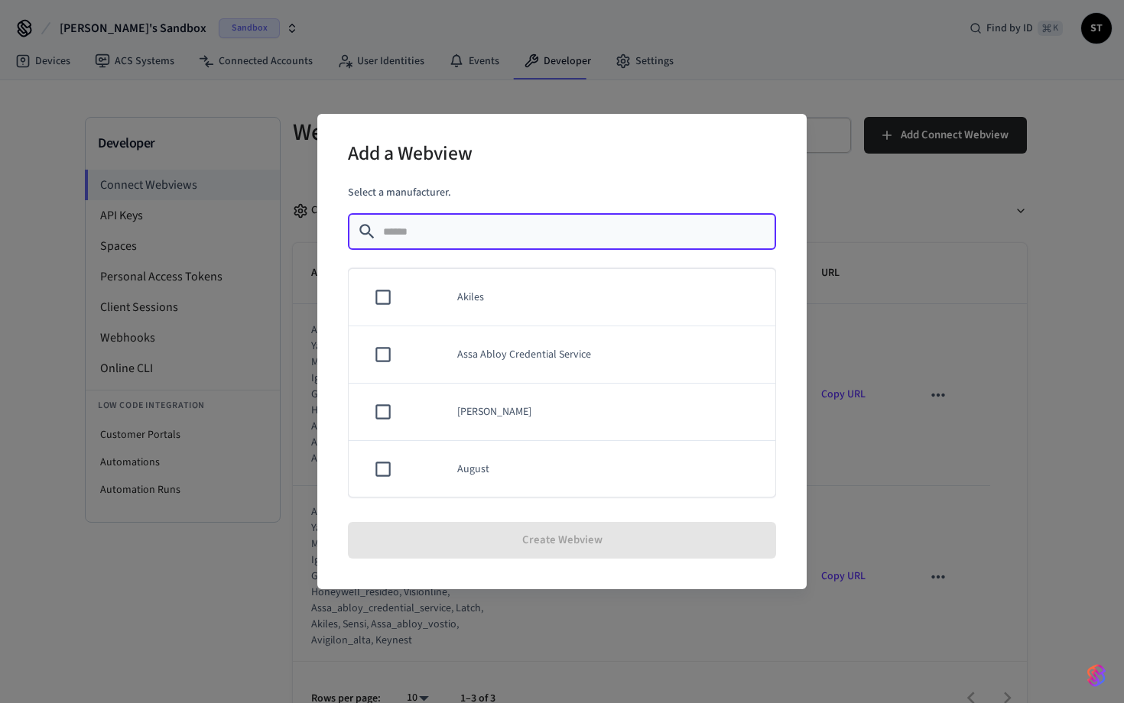
click at [514, 247] on div "​ ​" at bounding box center [562, 231] width 428 height 37
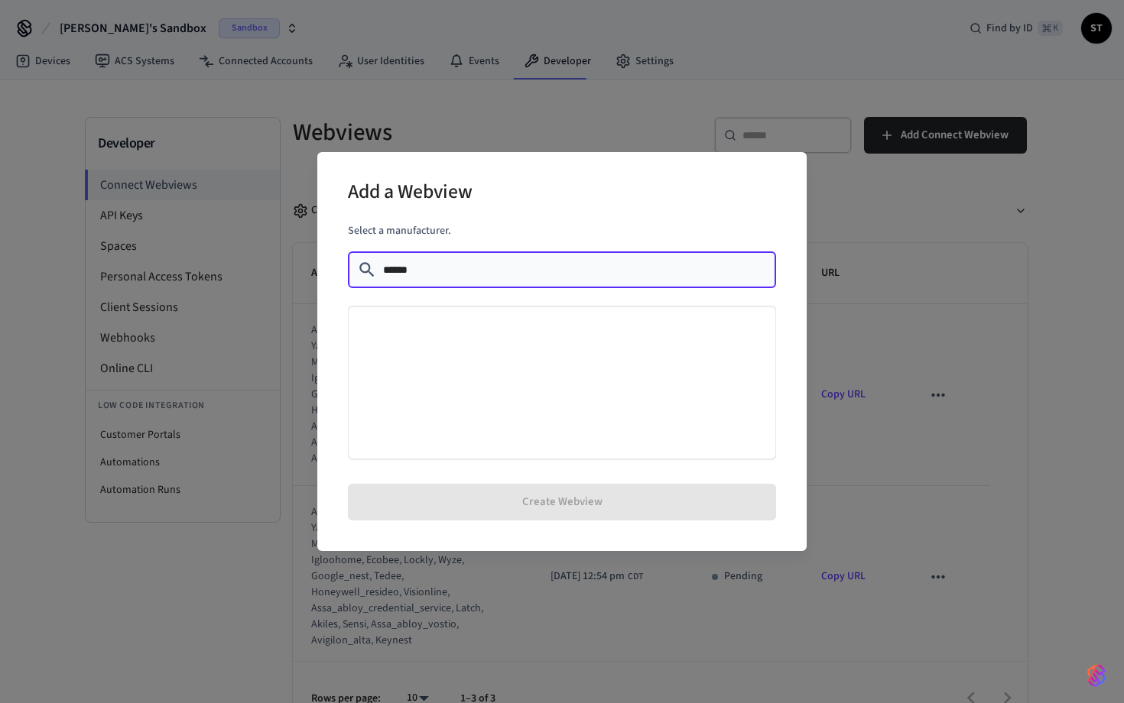
type input "******"
drag, startPoint x: 514, startPoint y: 247, endPoint x: 393, endPoint y: 248, distance: 120.8
click at [393, 248] on div "Select a manufacturer. ​ ****** ​" at bounding box center [562, 344] width 428 height 242
drag, startPoint x: 452, startPoint y: 271, endPoint x: 342, endPoint y: 271, distance: 110.8
click at [342, 271] on div "Add a Webview Select a manufacturer. ​ ****** ​ Create Webview" at bounding box center [561, 351] width 489 height 399
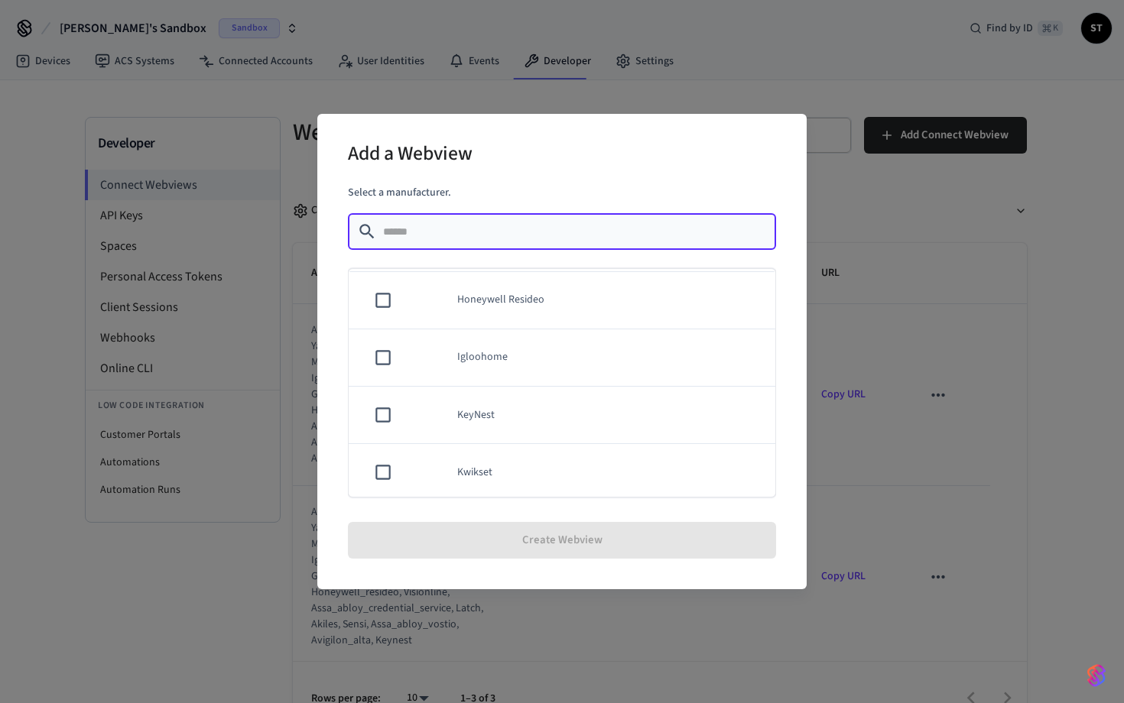
click at [550, 440] on td "KeyNest" at bounding box center [607, 415] width 336 height 57
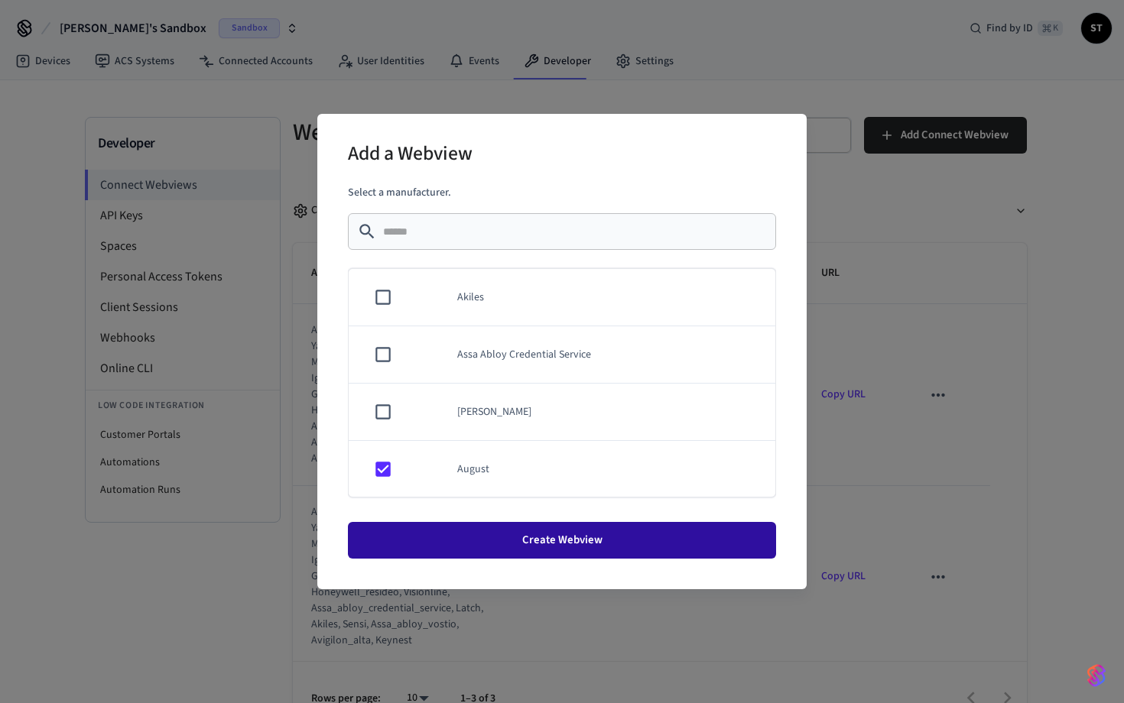
click at [555, 537] on button "Create Webview" at bounding box center [562, 540] width 428 height 37
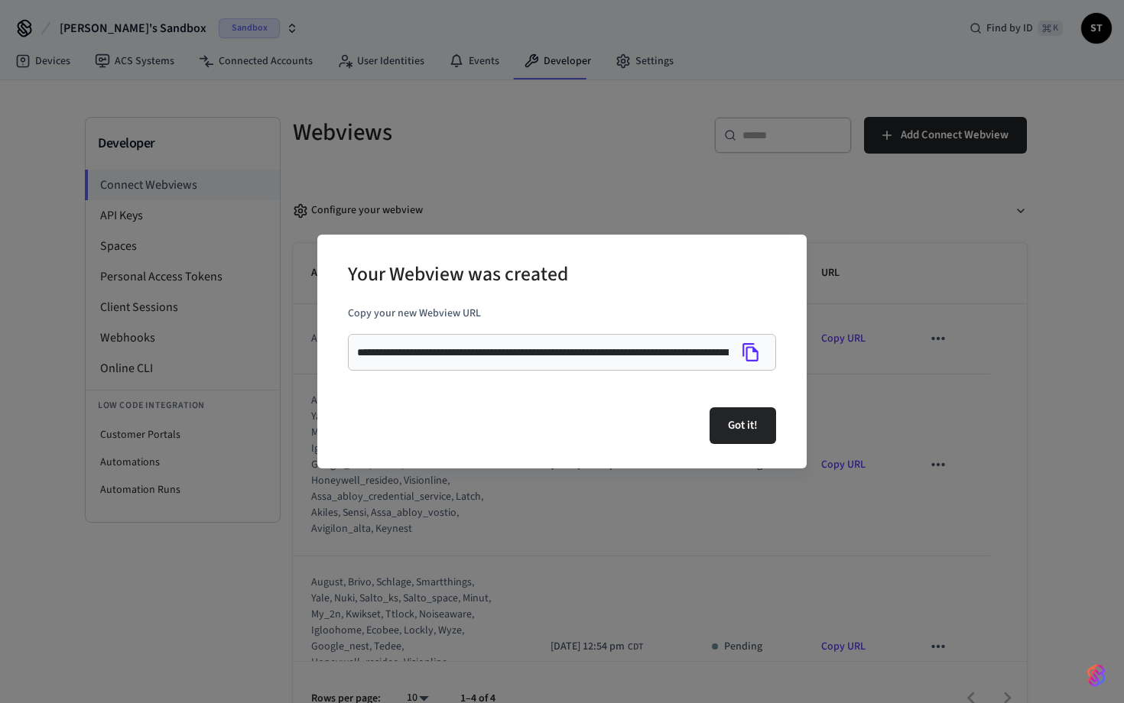
click at [751, 353] on icon "Copy" at bounding box center [751, 352] width 20 height 20
click at [848, 319] on div "**********" at bounding box center [562, 351] width 1124 height 703
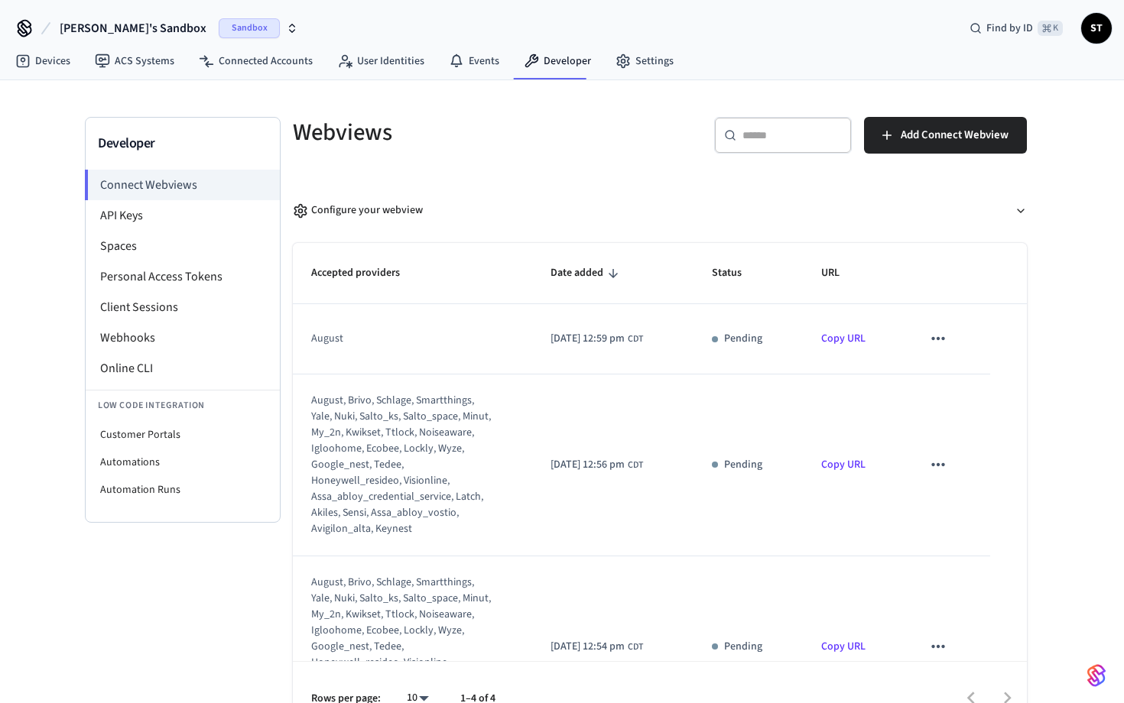
click at [219, 31] on span "Sandbox" at bounding box center [249, 28] width 61 height 20
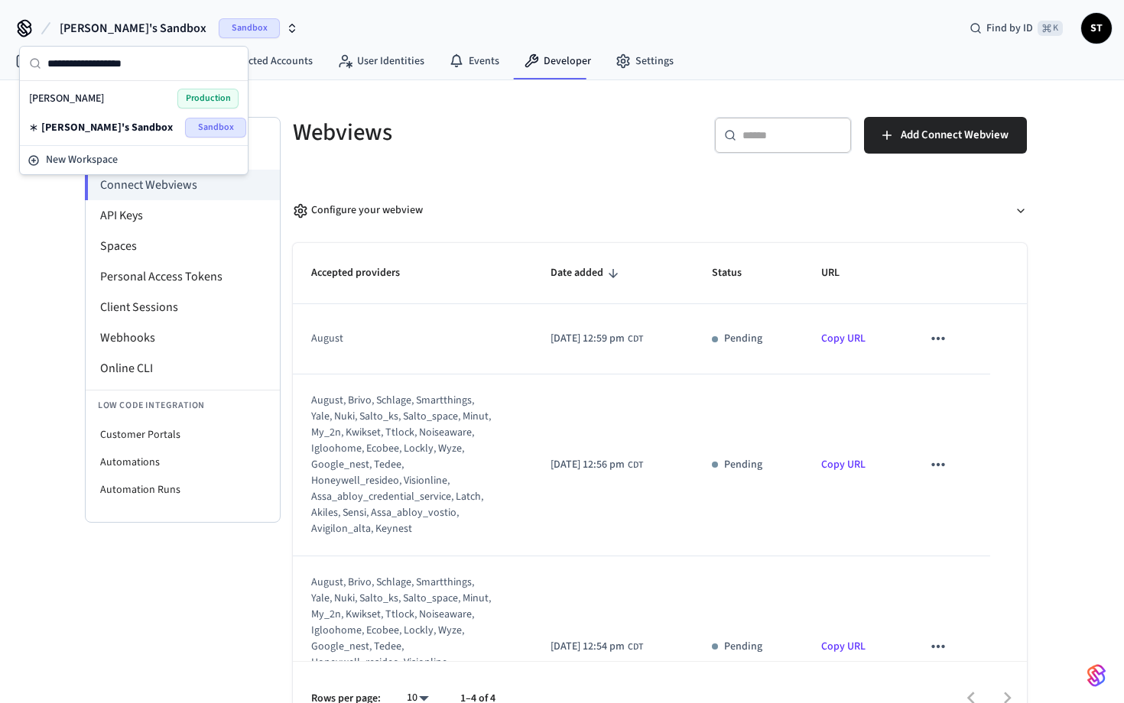
click at [209, 98] on span "Production" at bounding box center [207, 99] width 61 height 20
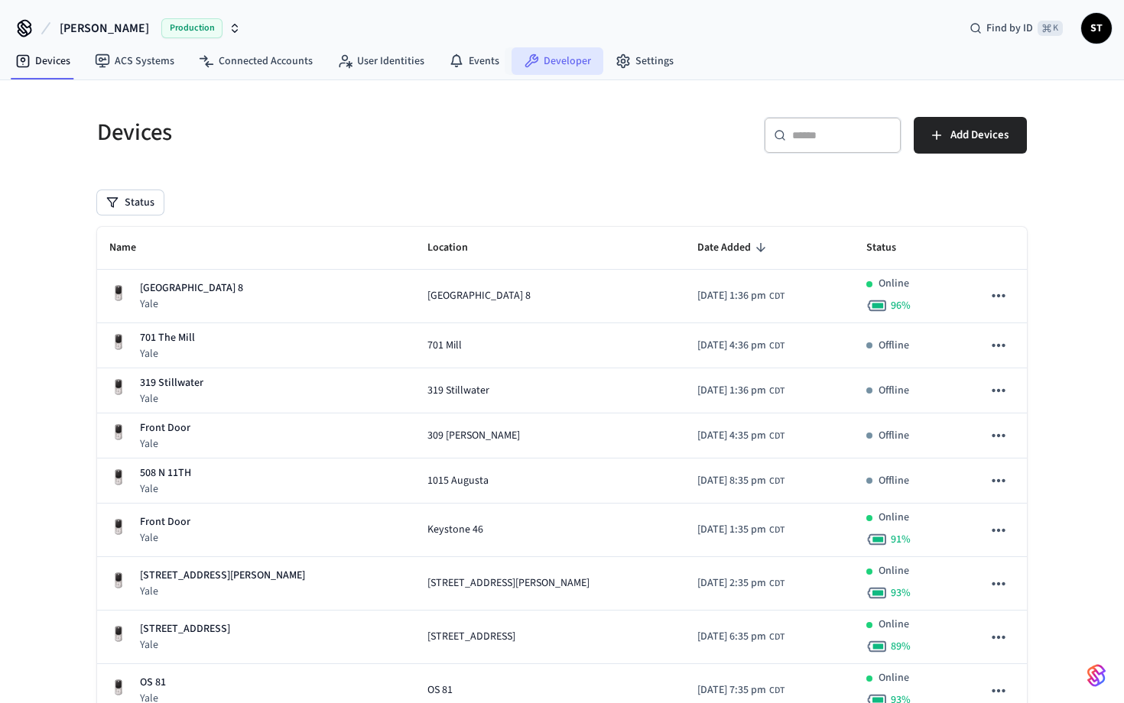
click at [553, 61] on link "Developer" at bounding box center [557, 61] width 92 height 28
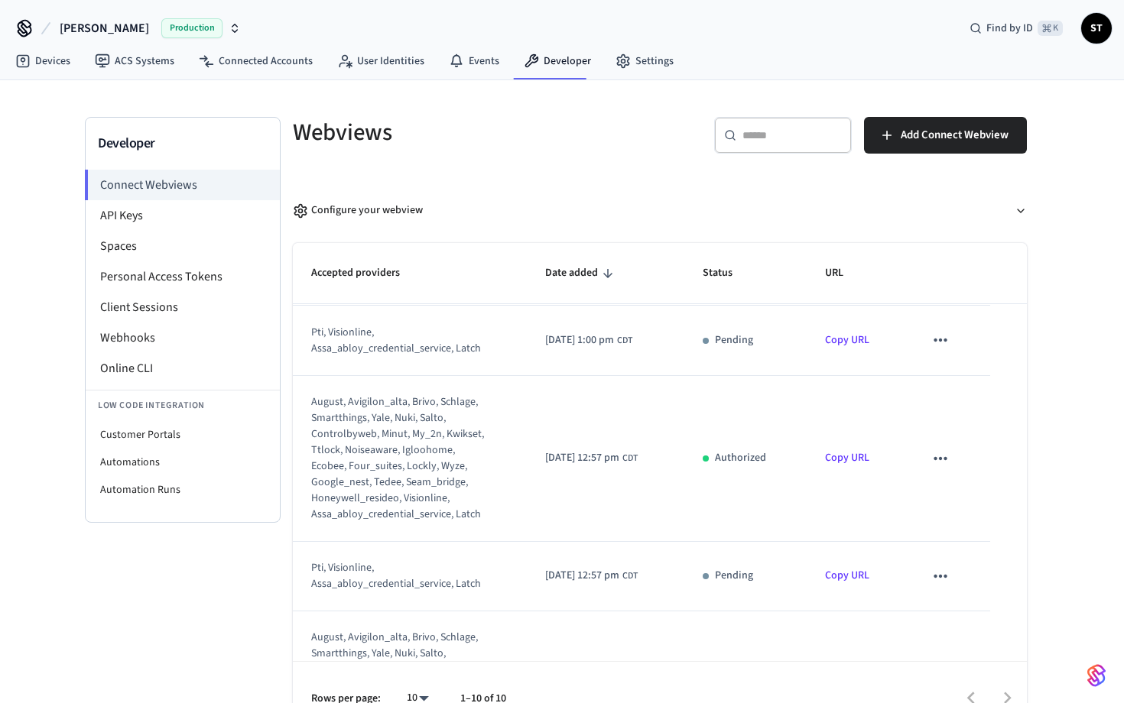
scroll to position [154, 0]
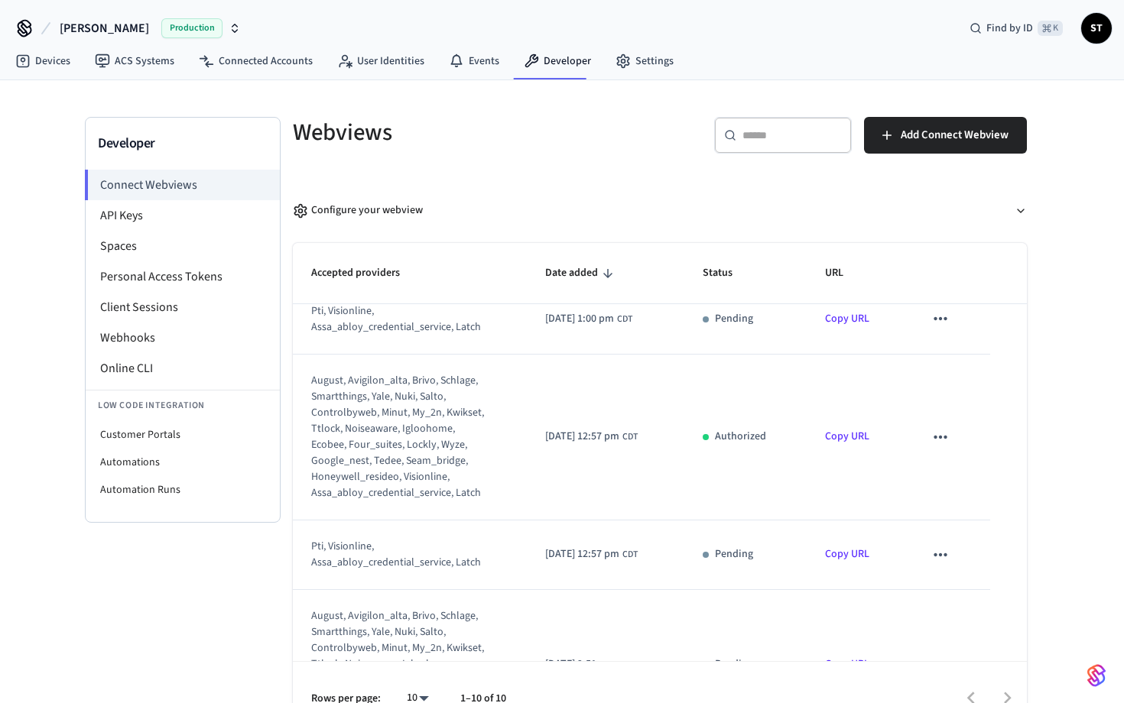
click at [946, 438] on icon "sticky table" at bounding box center [939, 436] width 13 height 3
click at [875, 471] on div at bounding box center [562, 351] width 1124 height 703
click at [860, 444] on link "Copy URL" at bounding box center [847, 436] width 44 height 15
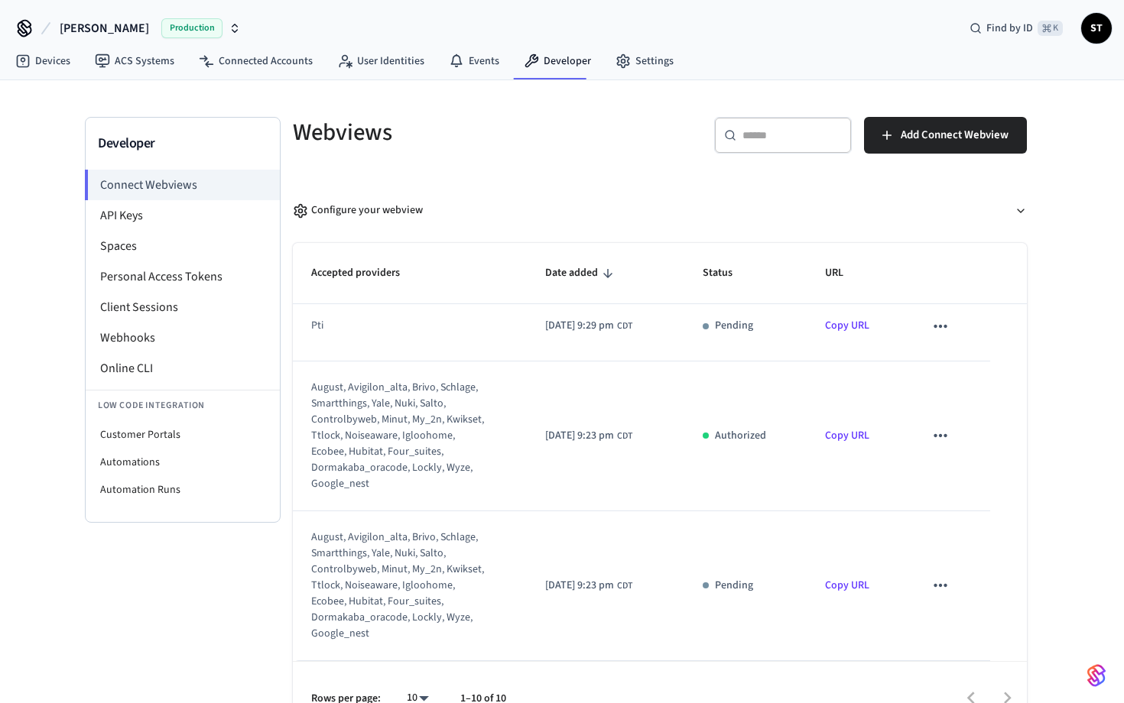
scroll to position [965, 0]
click at [863, 432] on link "Copy URL" at bounding box center [847, 435] width 44 height 15
click at [407, 207] on div "Configure your webview" at bounding box center [358, 211] width 130 height 16
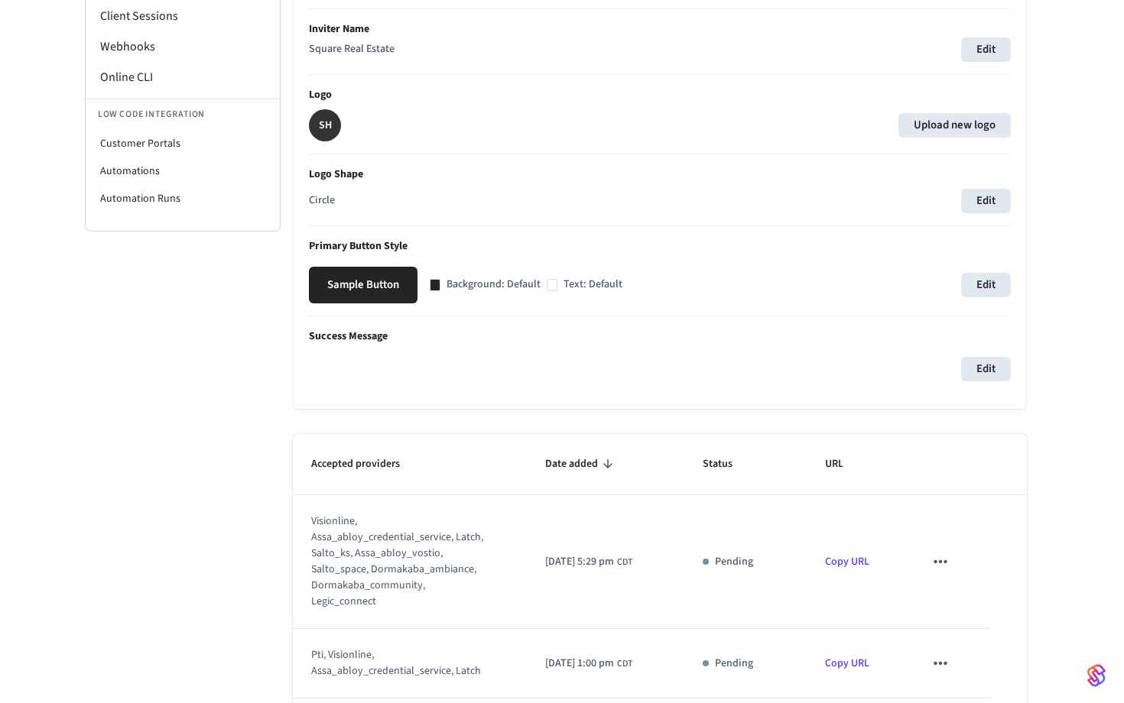
scroll to position [0, 0]
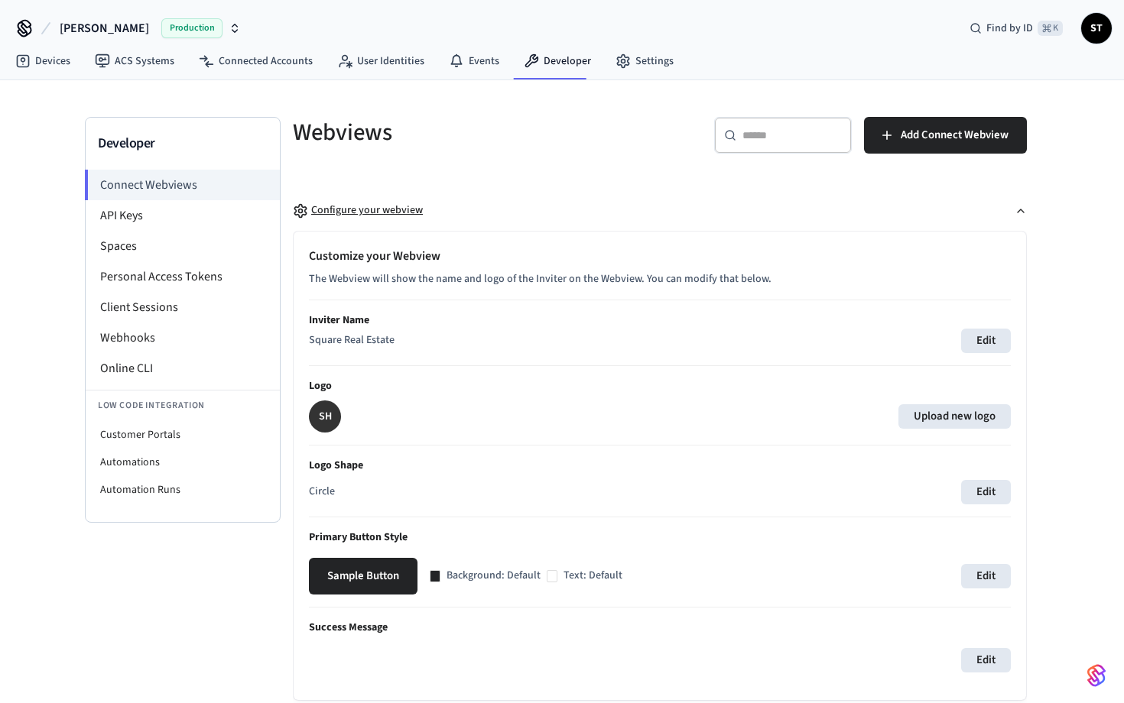
click at [380, 212] on div "Configure your webview" at bounding box center [358, 211] width 130 height 16
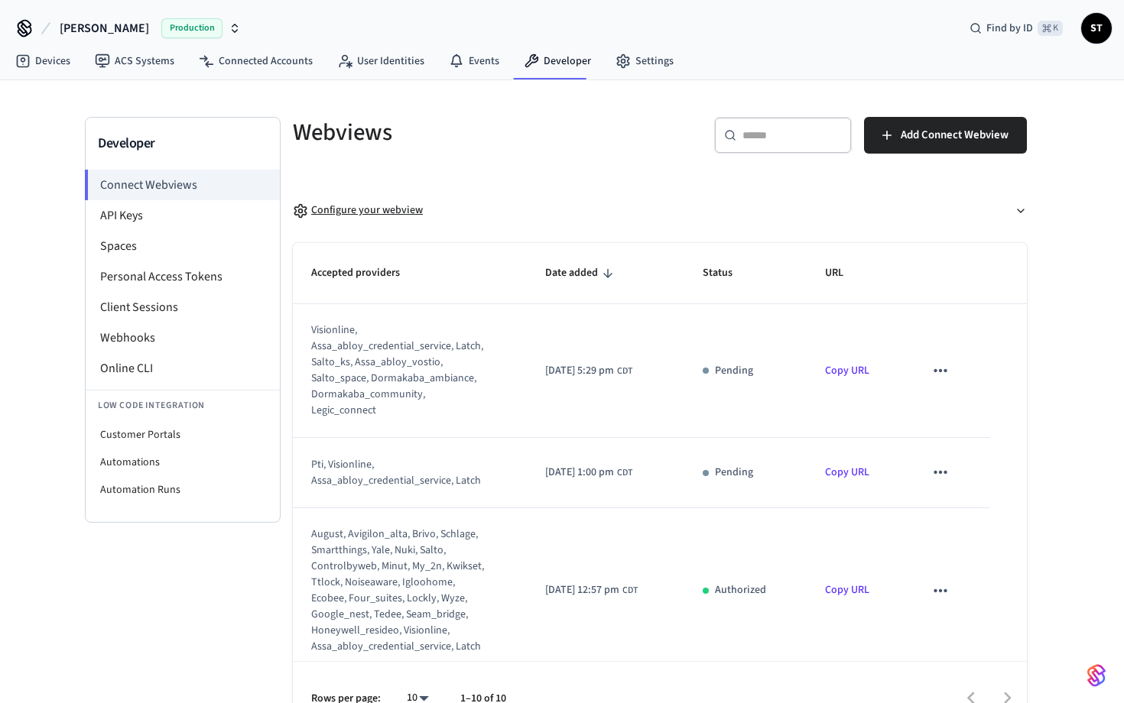
click at [380, 212] on div "Configure your webview" at bounding box center [358, 211] width 130 height 16
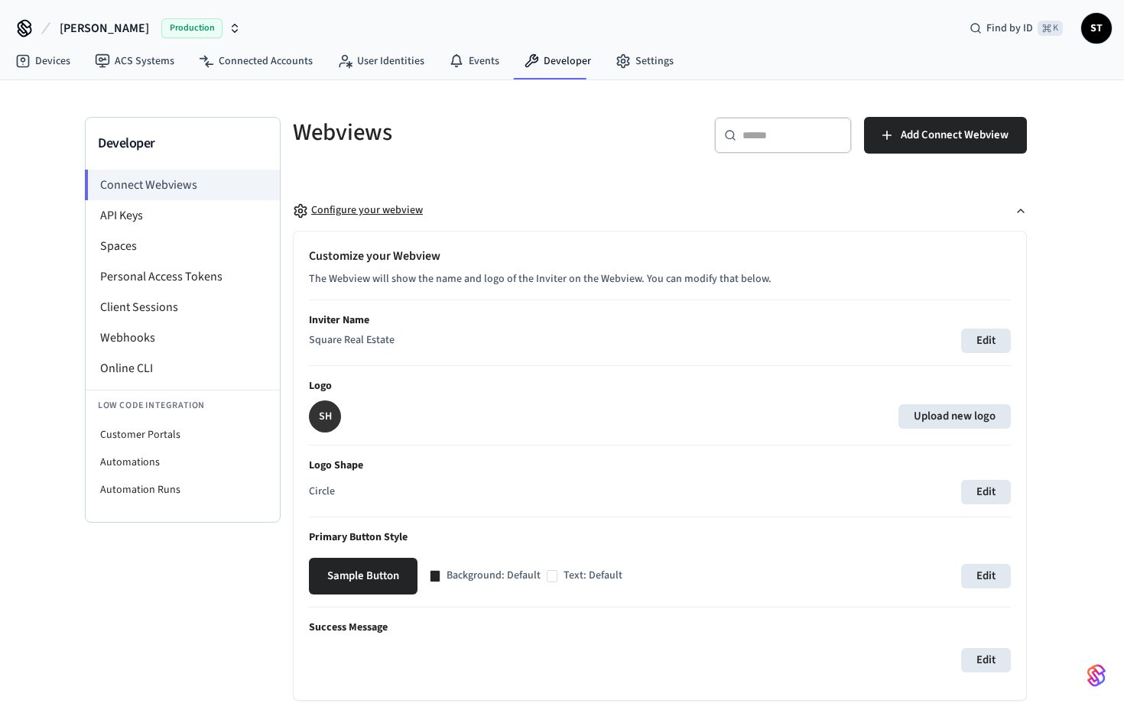
click at [381, 210] on div "Configure your webview" at bounding box center [358, 211] width 130 height 16
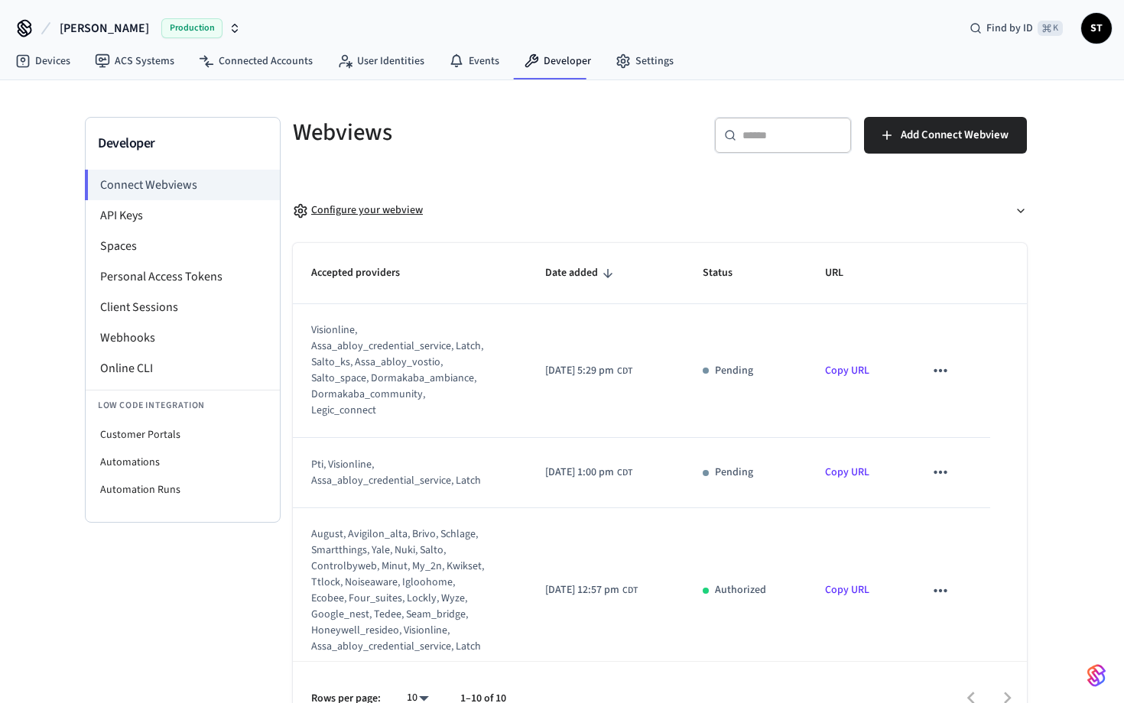
click at [381, 210] on div "Configure your webview" at bounding box center [358, 211] width 130 height 16
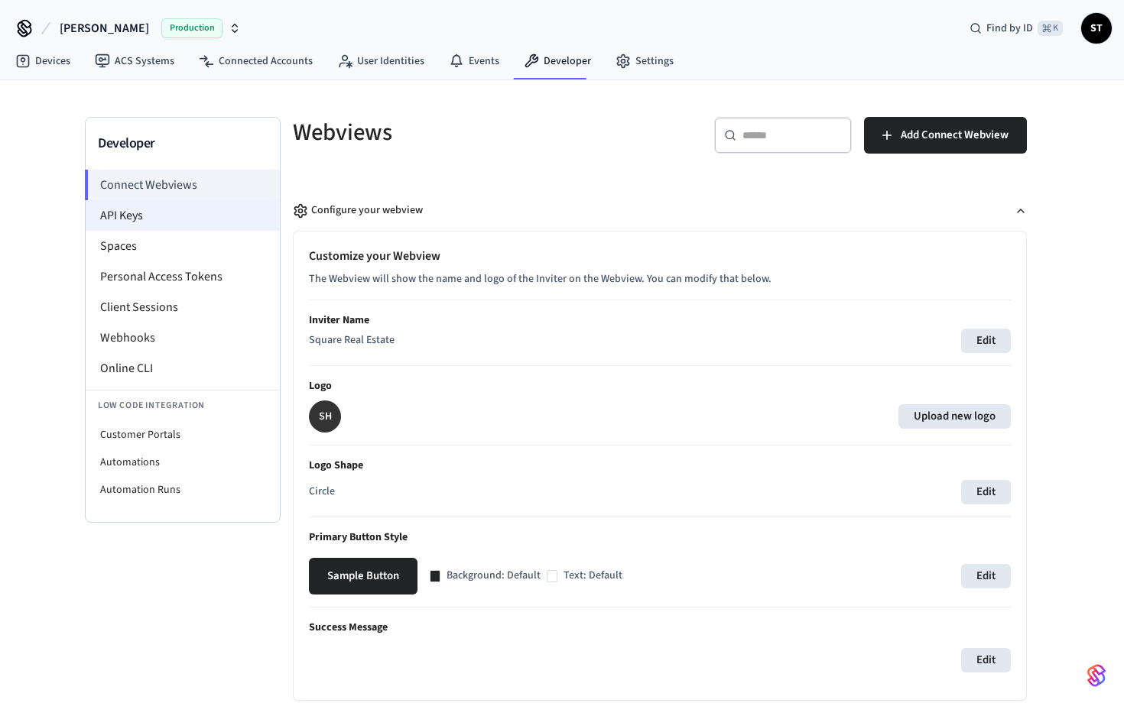
click at [224, 219] on li "API Keys" at bounding box center [183, 215] width 194 height 31
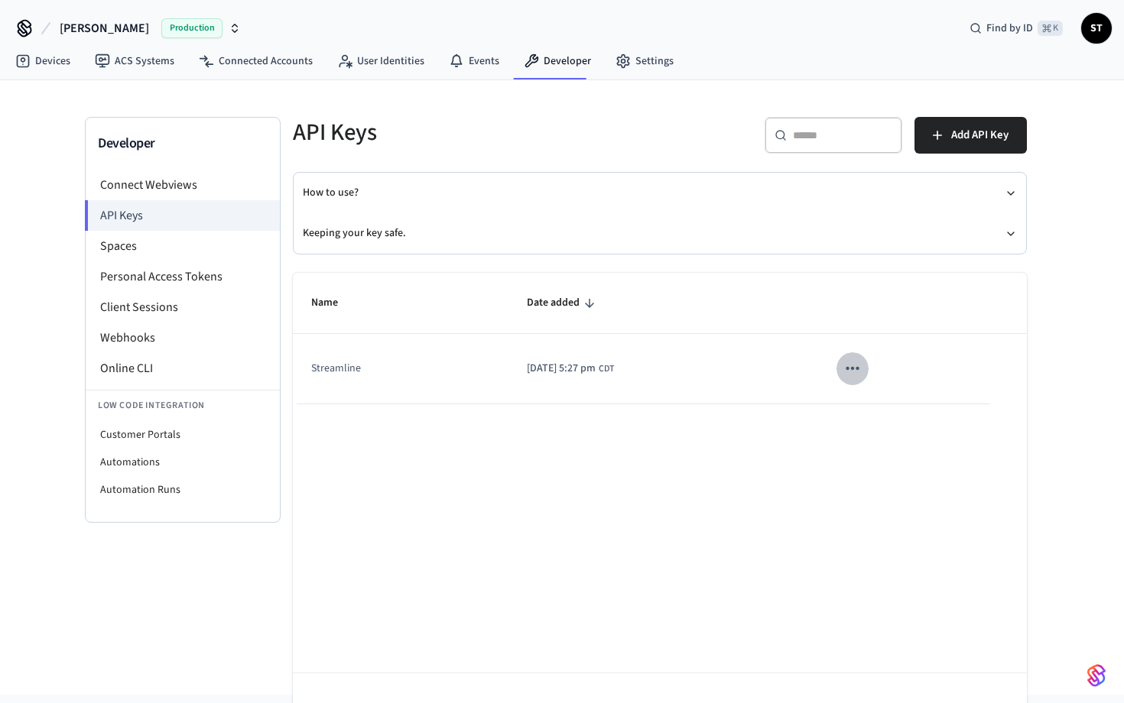
click at [858, 370] on icon "sticky table" at bounding box center [851, 368] width 13 height 3
click at [907, 425] on ul "Edit Delete" at bounding box center [901, 446] width 73 height 98
click at [537, 358] on div at bounding box center [562, 351] width 1124 height 703
click at [566, 375] on span "[DATE] 5:27 pm" at bounding box center [561, 369] width 69 height 16
click at [374, 370] on td "Streamline" at bounding box center [401, 369] width 216 height 70
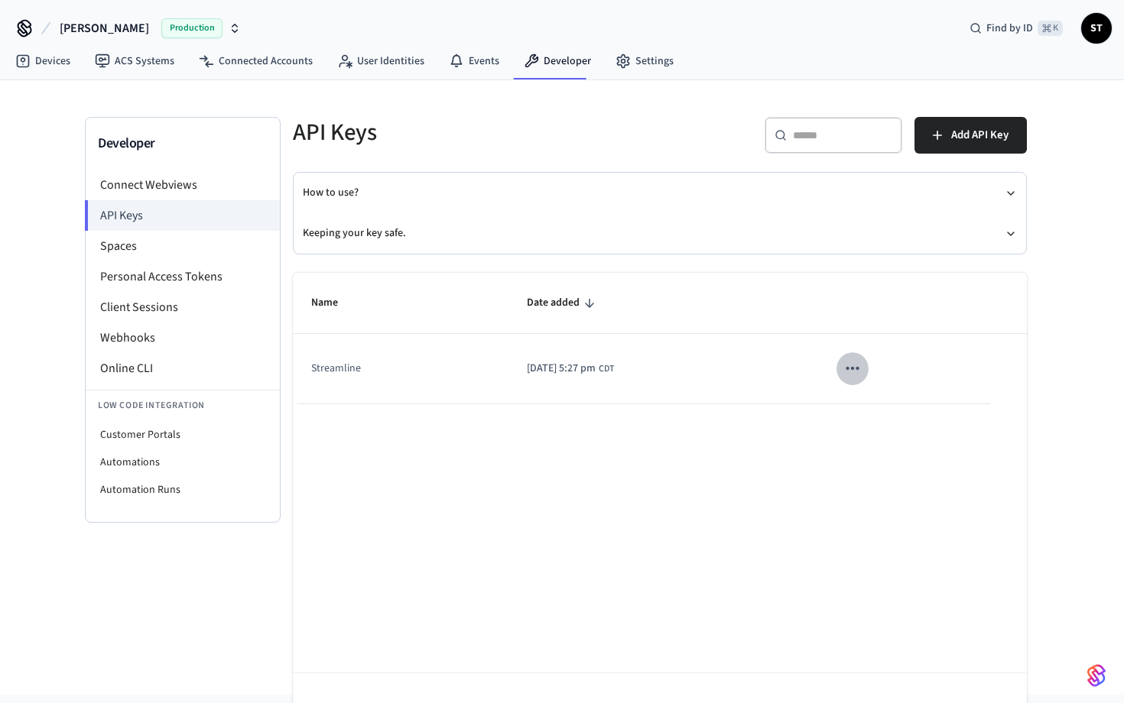
click at [862, 372] on icon "sticky table" at bounding box center [852, 368] width 20 height 20
click at [918, 469] on li "Delete" at bounding box center [901, 470] width 73 height 48
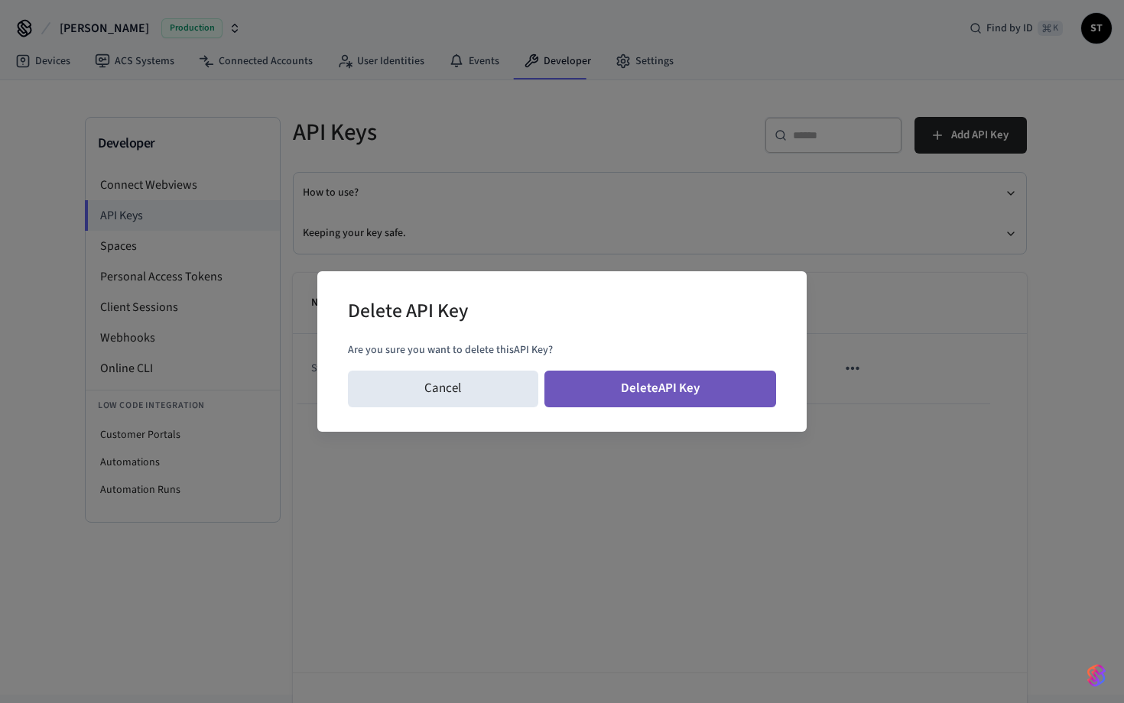
click at [704, 394] on button "Delete API Key" at bounding box center [660, 389] width 232 height 37
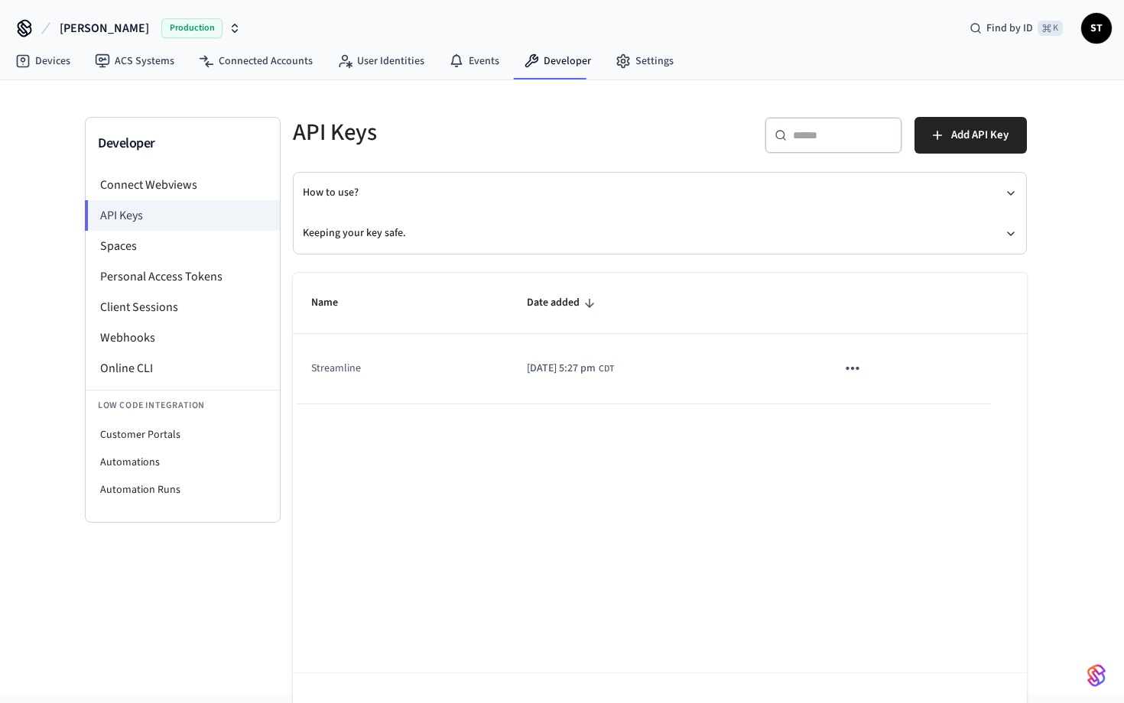
click at [862, 362] on icon "sticky table" at bounding box center [852, 368] width 20 height 20
click at [904, 459] on li "Delete" at bounding box center [901, 470] width 73 height 48
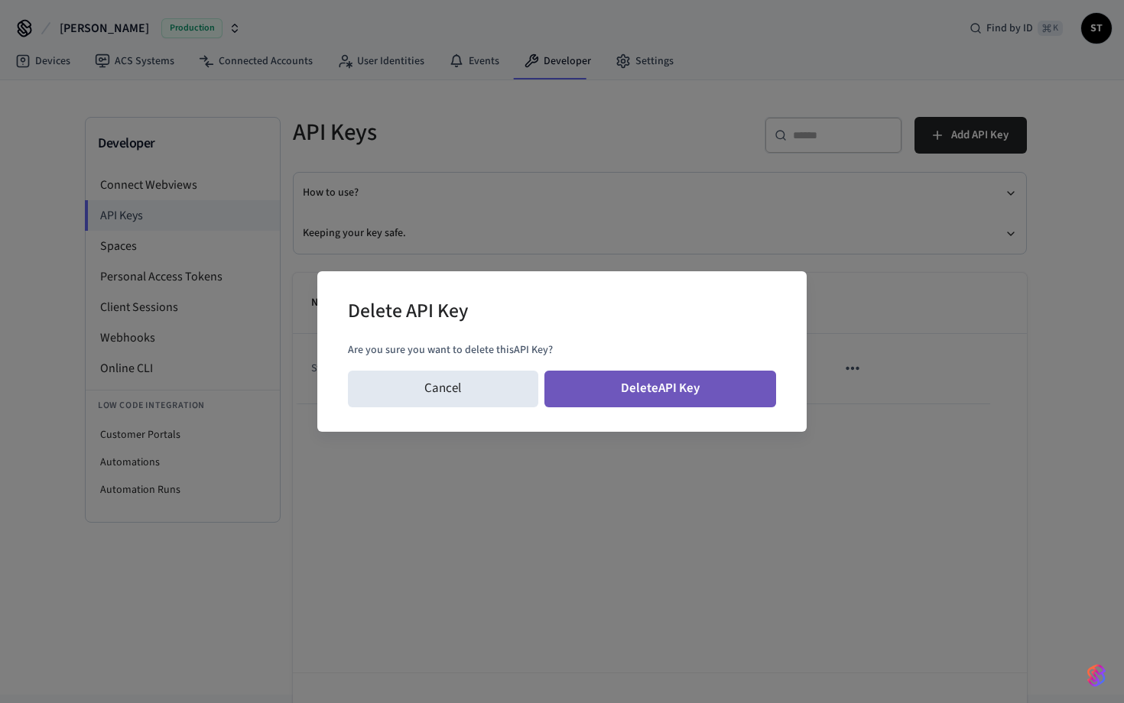
click at [692, 396] on button "Delete API Key" at bounding box center [660, 389] width 232 height 37
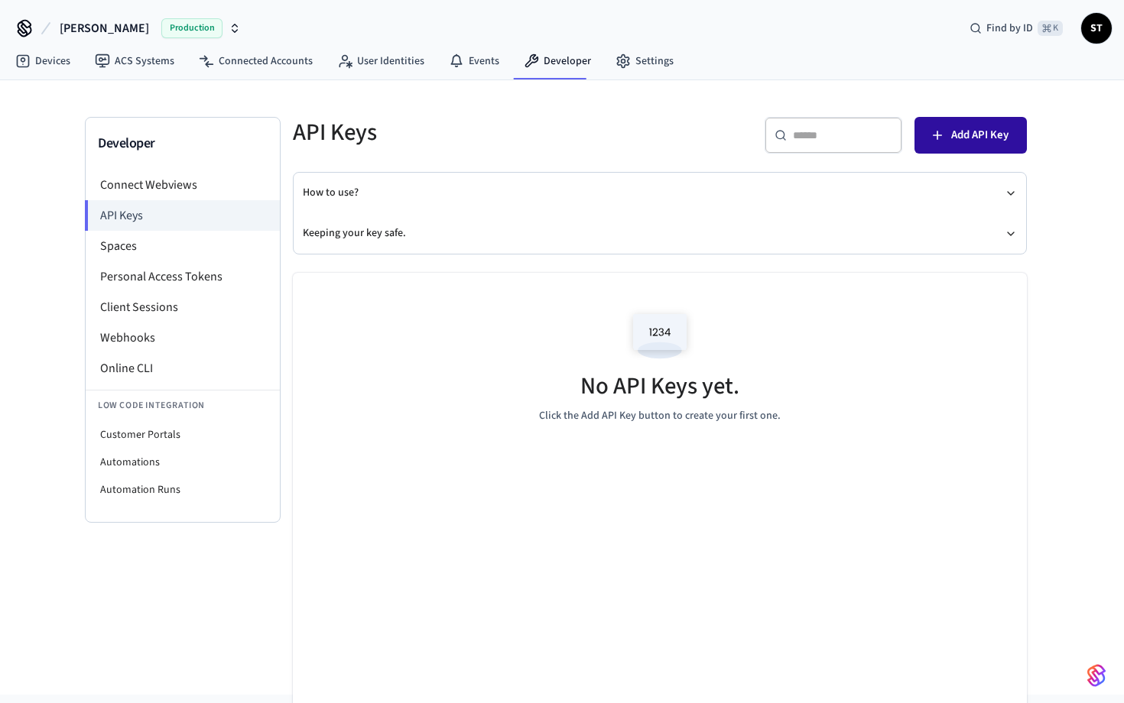
click at [983, 135] on span "Add API Key" at bounding box center [979, 135] width 57 height 20
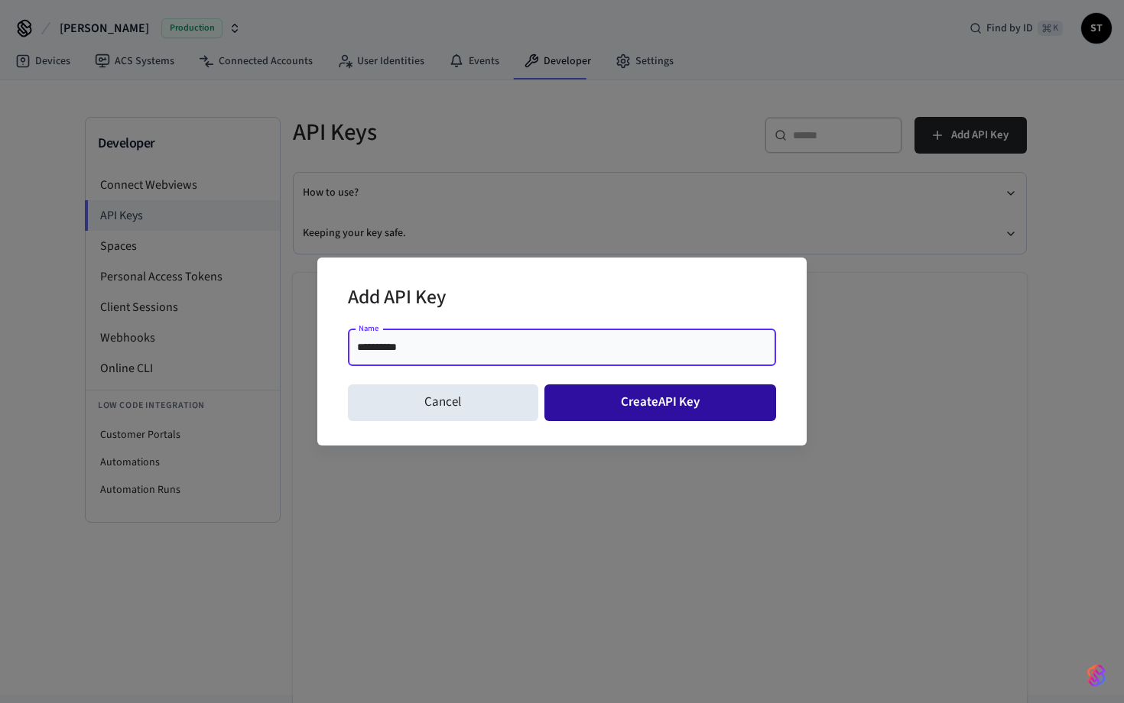
type input "**********"
click at [608, 400] on button "Create API Key" at bounding box center [660, 402] width 232 height 37
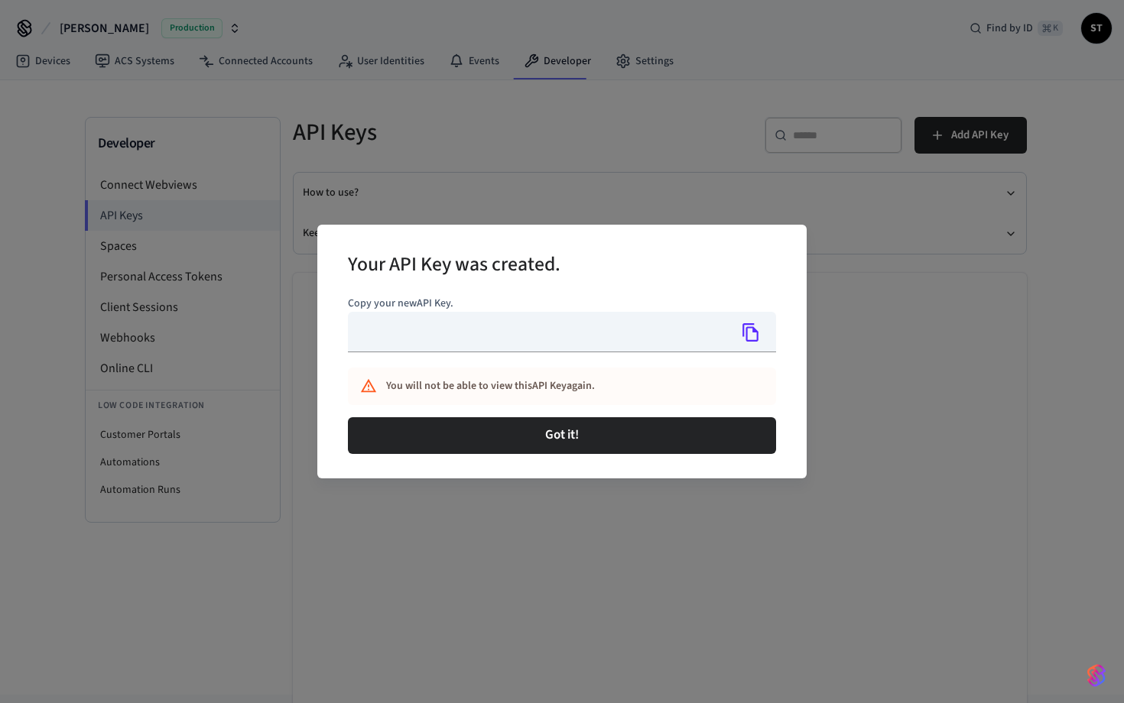
type input "**********"
click at [754, 332] on icon "Copy" at bounding box center [751, 333] width 20 height 20
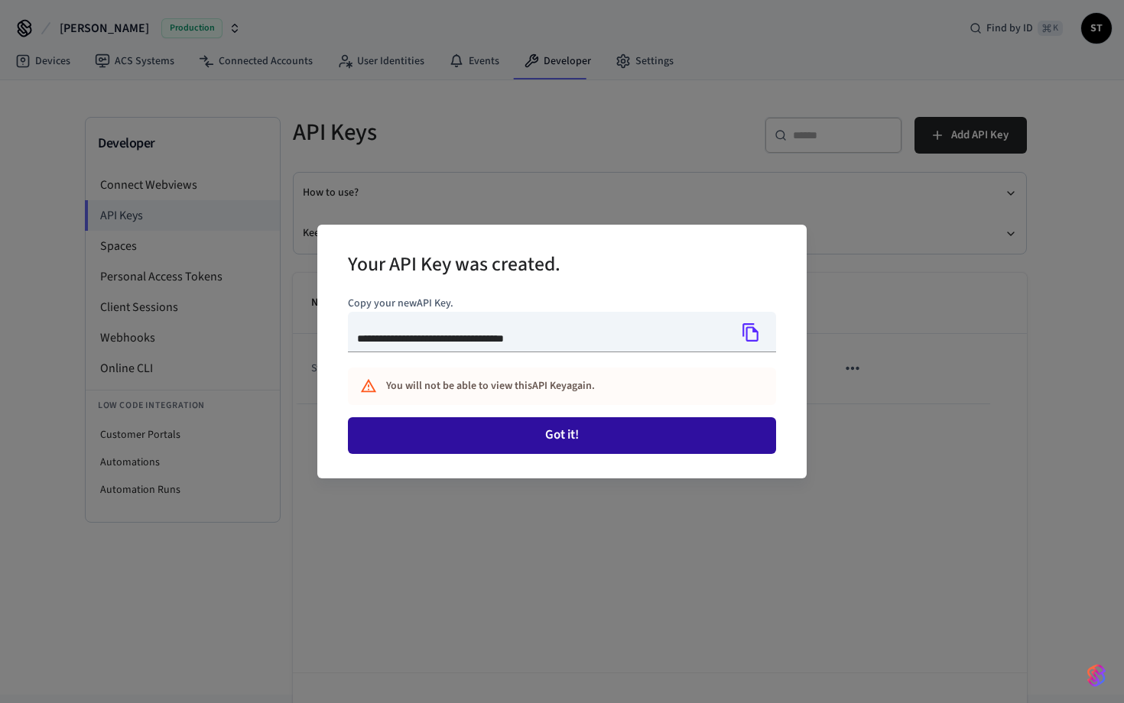
click at [639, 443] on button "Got it!" at bounding box center [562, 435] width 428 height 37
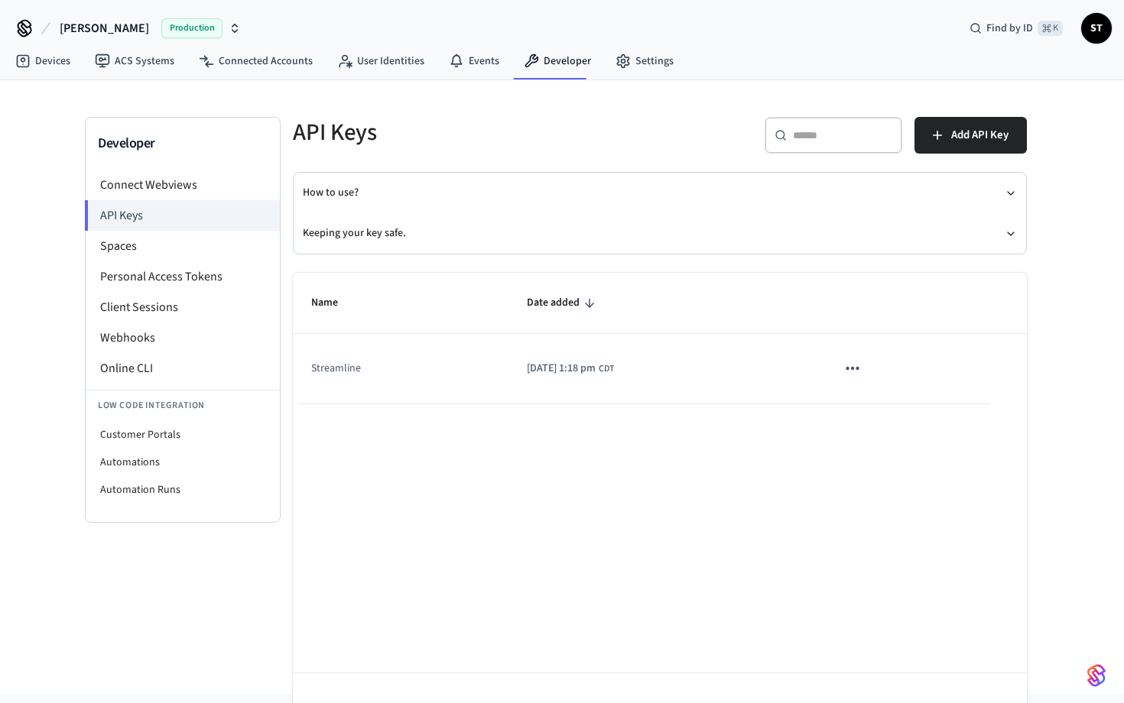
click at [681, 18] on div "[PERSON_NAME] Production Find by ID ⌘ K ST" at bounding box center [562, 22] width 1124 height 44
click at [638, 17] on div "[PERSON_NAME] Production Find by ID ⌘ K ST" at bounding box center [562, 22] width 1124 height 44
